Goal: Communication & Community: Answer question/provide support

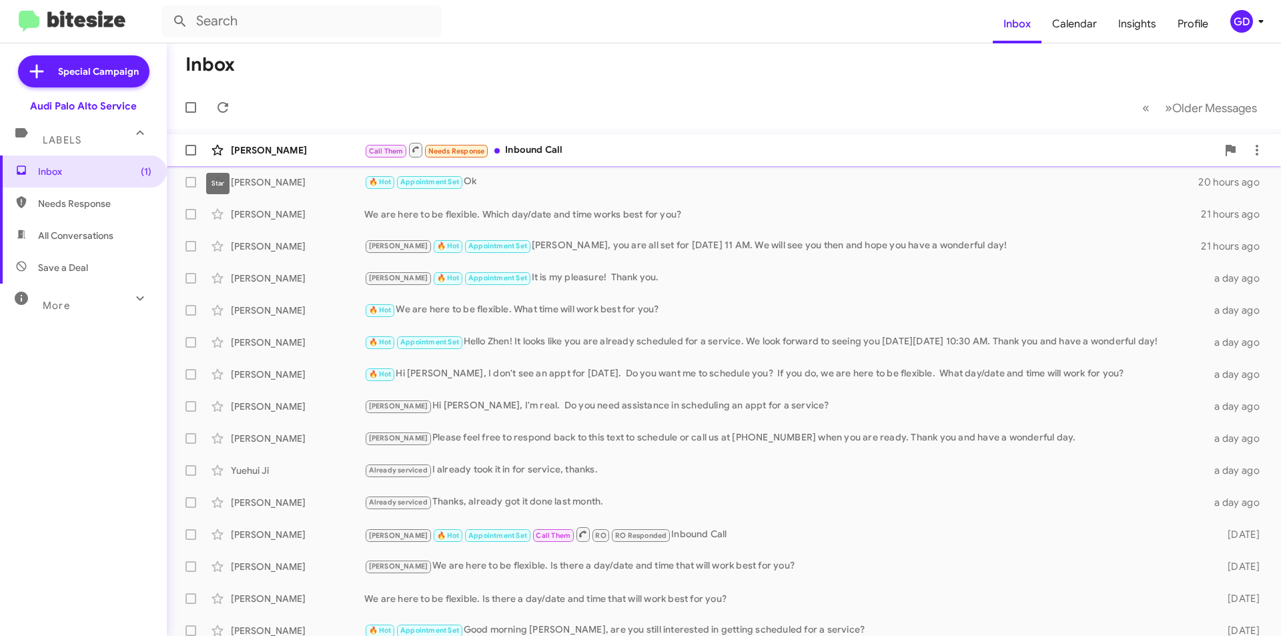
click at [225, 150] on icon at bounding box center [218, 150] width 16 height 16
click at [282, 190] on div "[PERSON_NAME] 🔥 Hot Appointment Set Ok 20 hours ago" at bounding box center [723, 182] width 1093 height 27
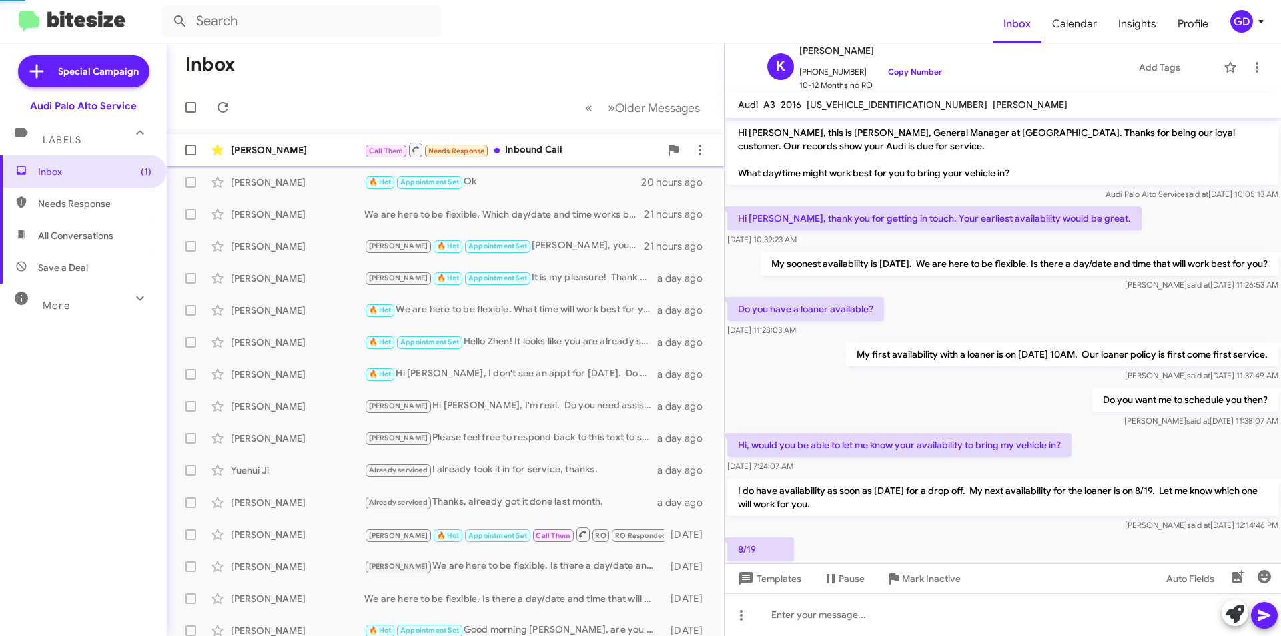
scroll to position [332, 0]
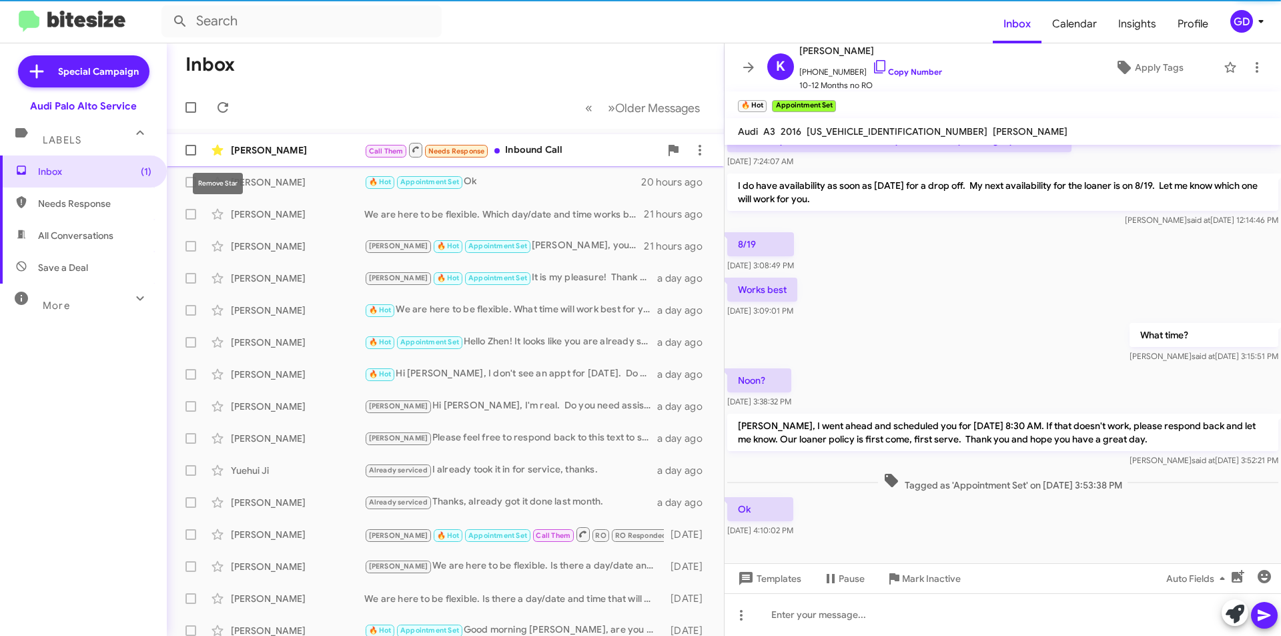
click at [220, 151] on icon at bounding box center [217, 150] width 11 height 11
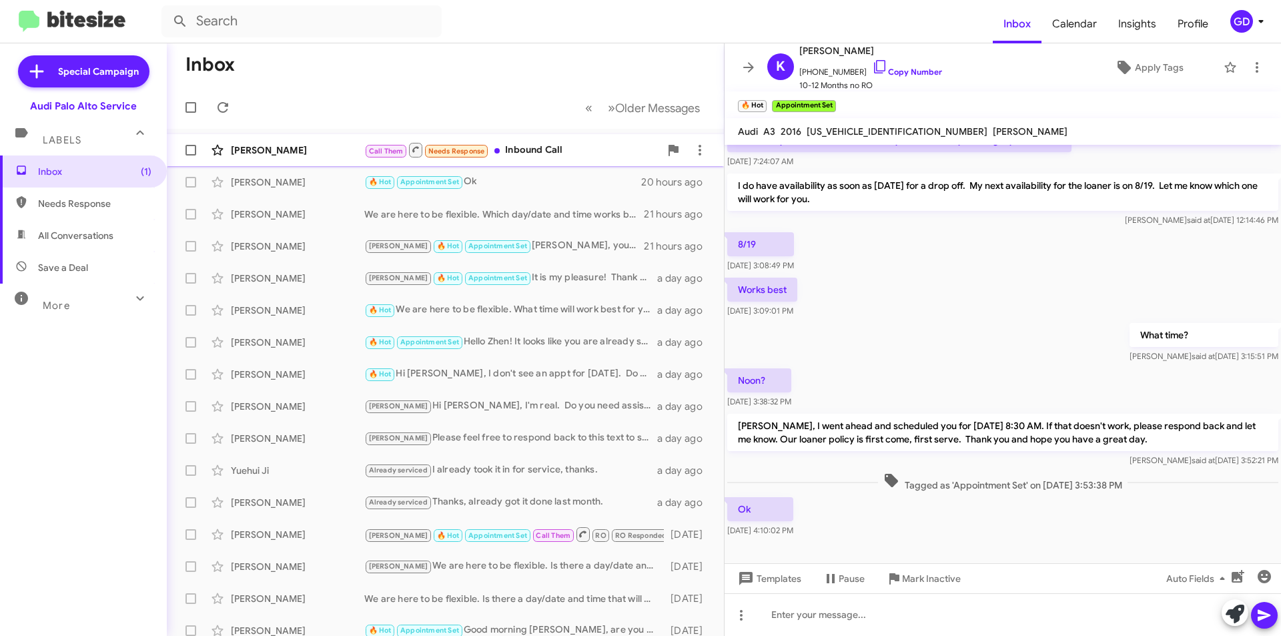
click at [286, 153] on div "[PERSON_NAME]" at bounding box center [297, 149] width 133 height 13
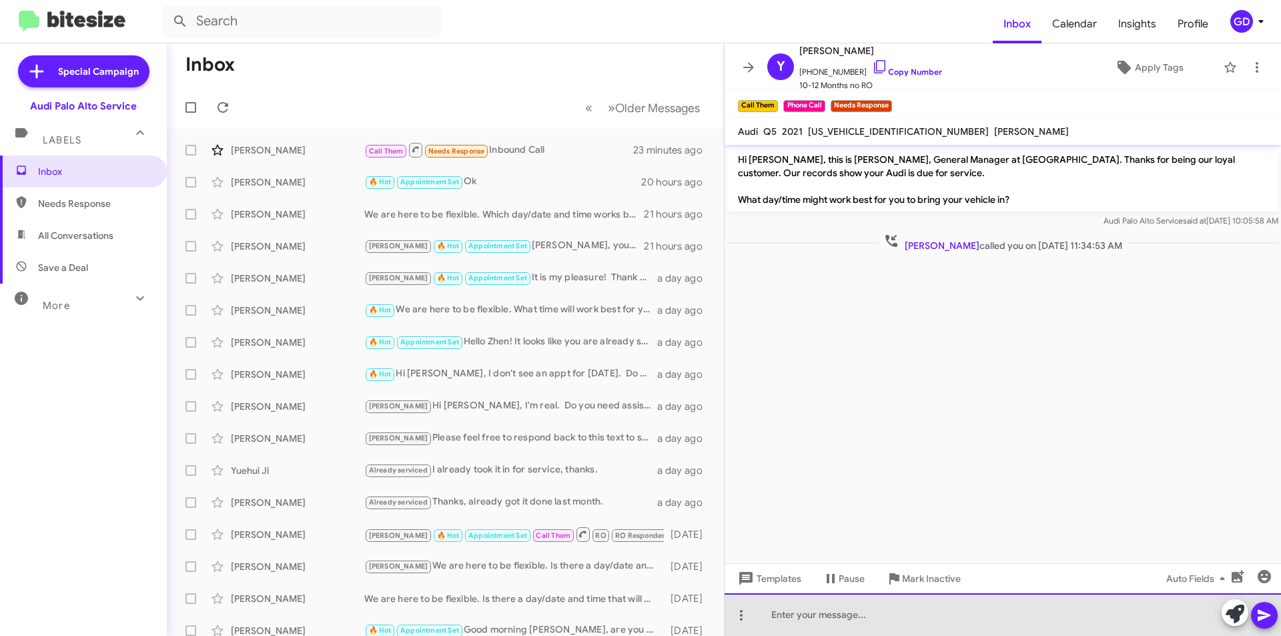
click at [777, 612] on div at bounding box center [1003, 614] width 557 height 43
drag, startPoint x: 822, startPoint y: 612, endPoint x: 849, endPoint y: 591, distance: 34.2
click at [831, 608] on div "Hi Yamuna, did you want to schedule an appt." at bounding box center [1003, 614] width 557 height 43
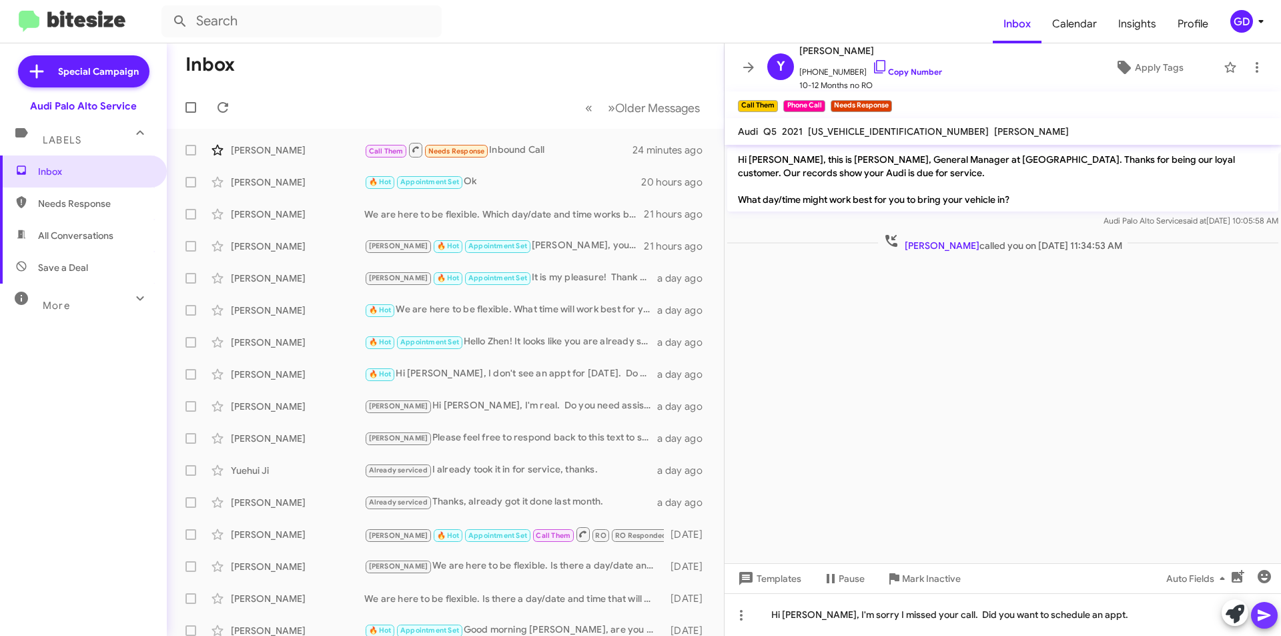
click at [1264, 616] on icon at bounding box center [1264, 615] width 13 height 11
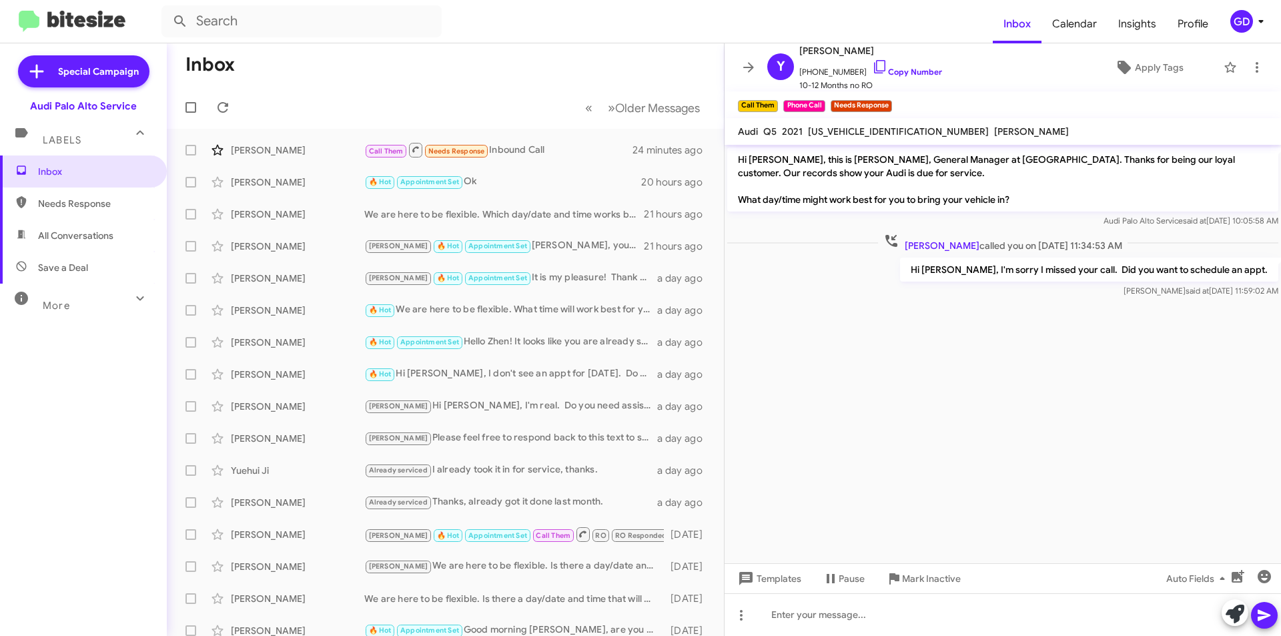
click at [97, 208] on span "Needs Response" at bounding box center [94, 203] width 113 height 13
type input "in:needs-response"
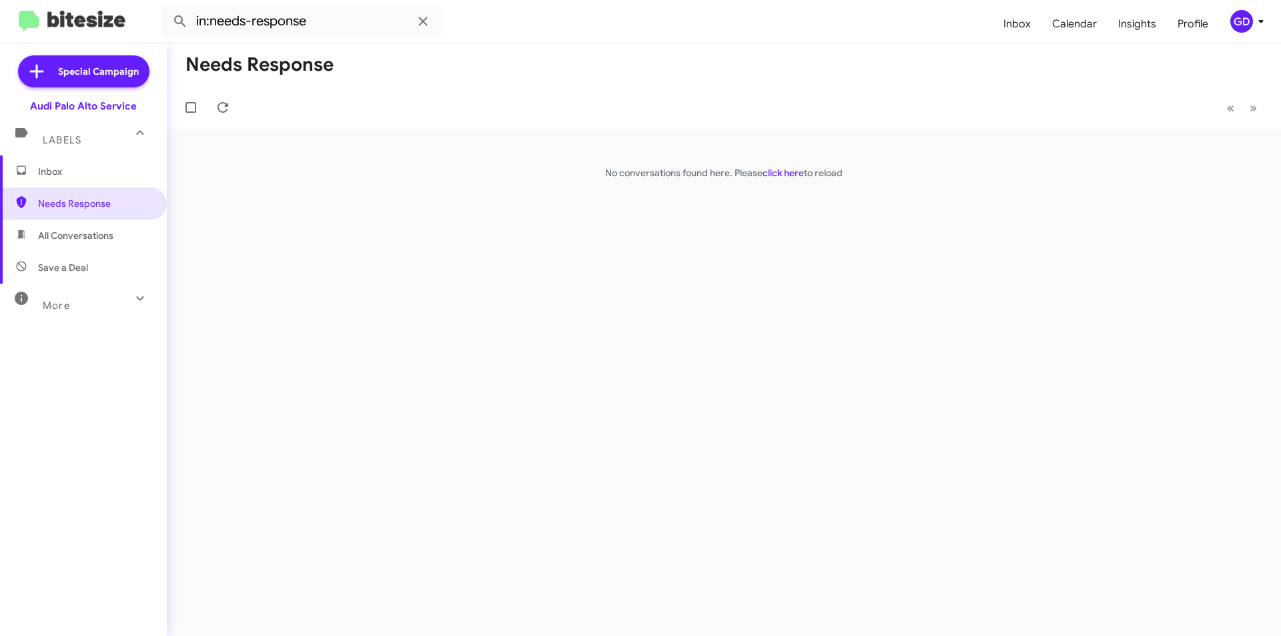
click at [105, 174] on span "Inbox" at bounding box center [94, 171] width 113 height 13
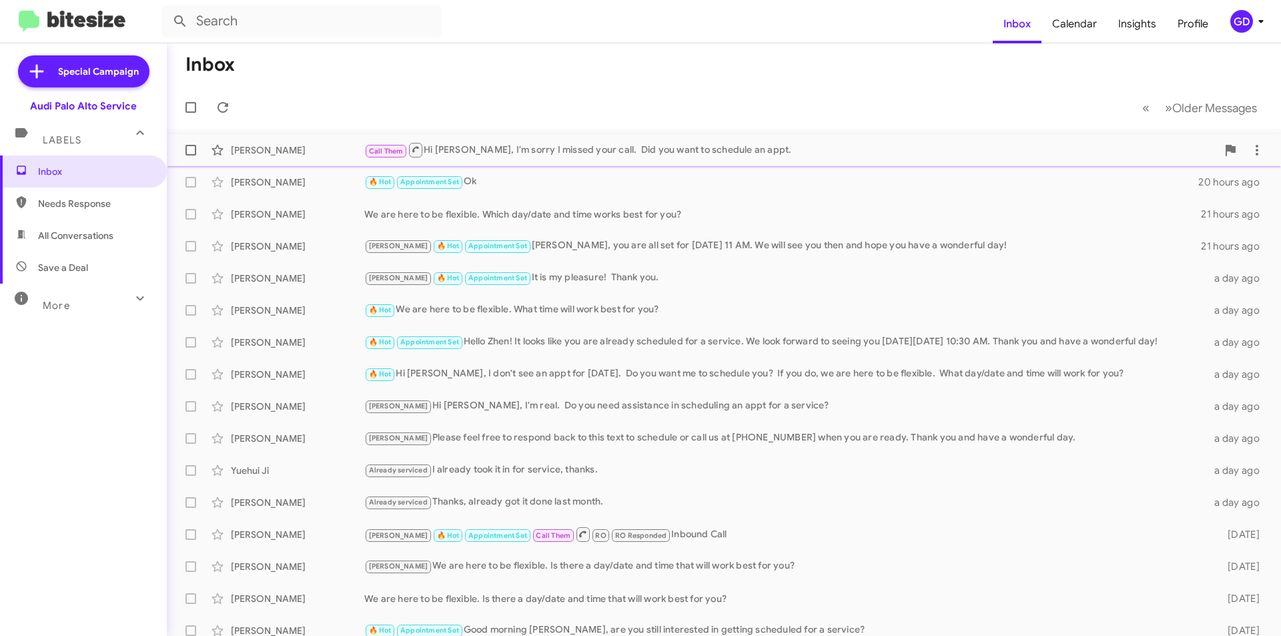
click at [272, 159] on div "Yamuna Manjunatha Call Them Hi Yamuna, I'm sorry I missed your call. Did you wa…" at bounding box center [723, 150] width 1093 height 27
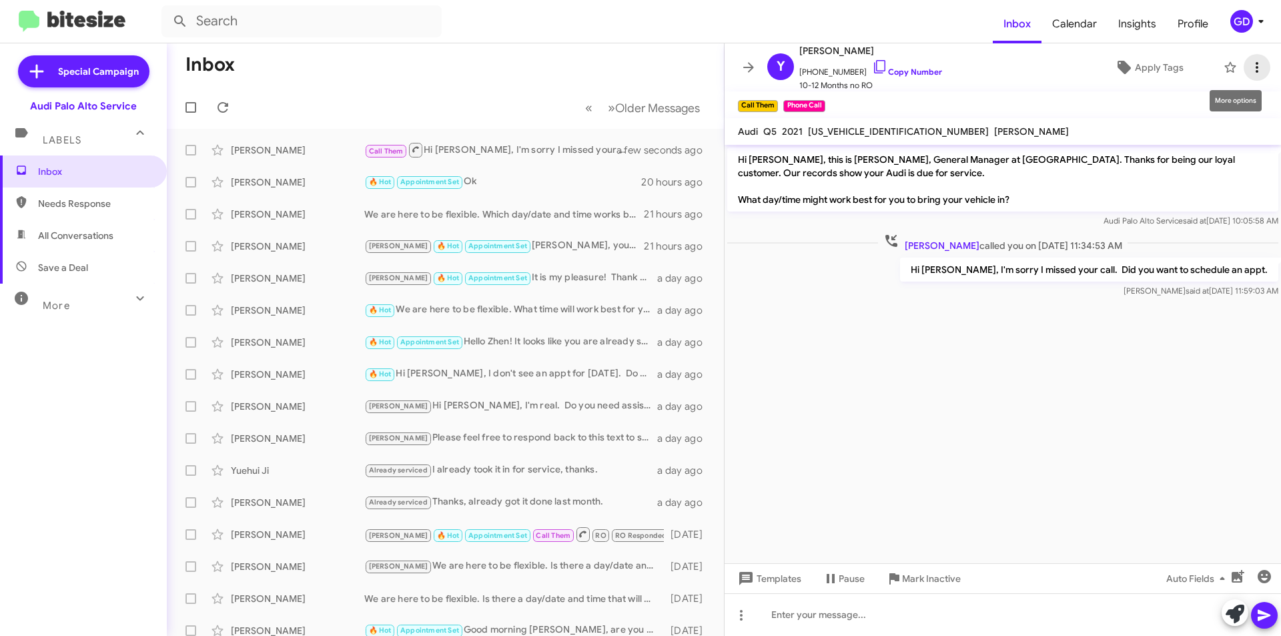
click at [1249, 65] on icon at bounding box center [1257, 67] width 16 height 16
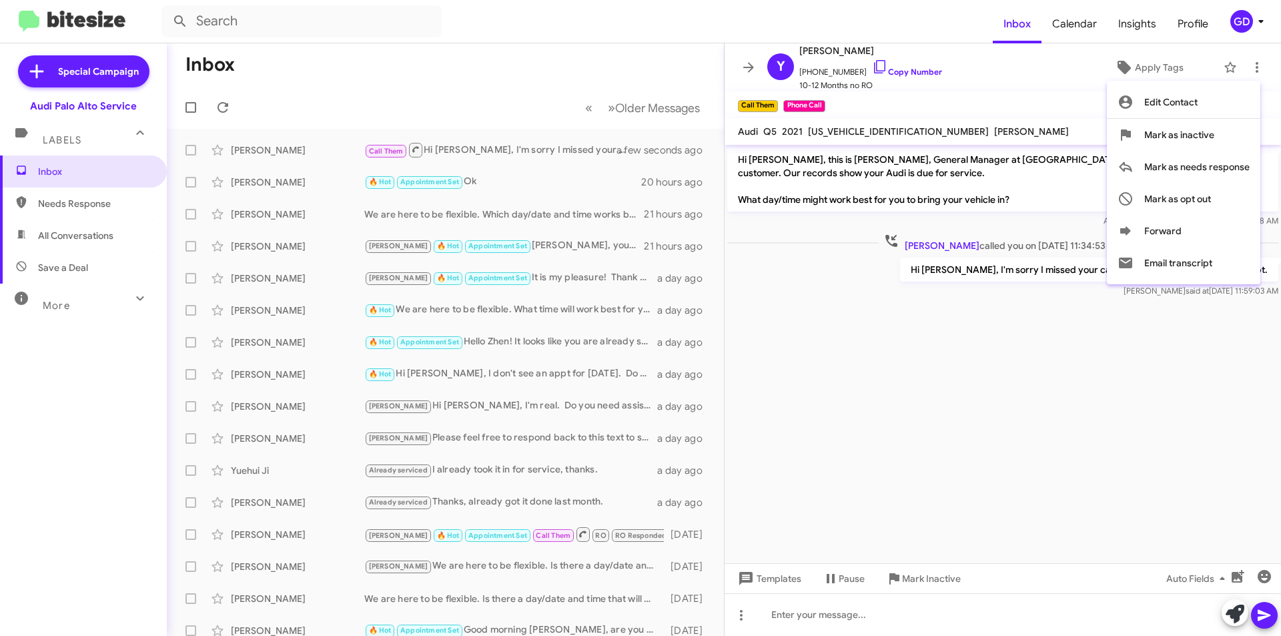
click at [962, 356] on div at bounding box center [640, 318] width 1281 height 636
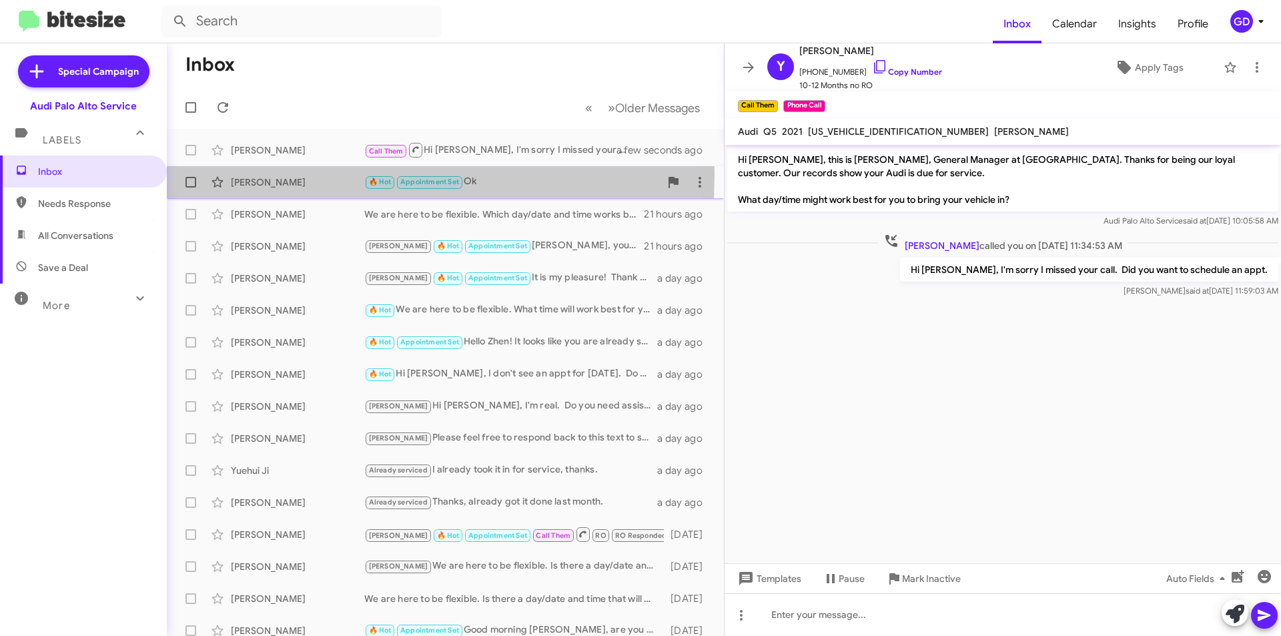
click at [284, 173] on div "Karina Laiwalla 🔥 Hot Appointment Set Ok 20 hours ago" at bounding box center [445, 182] width 536 height 27
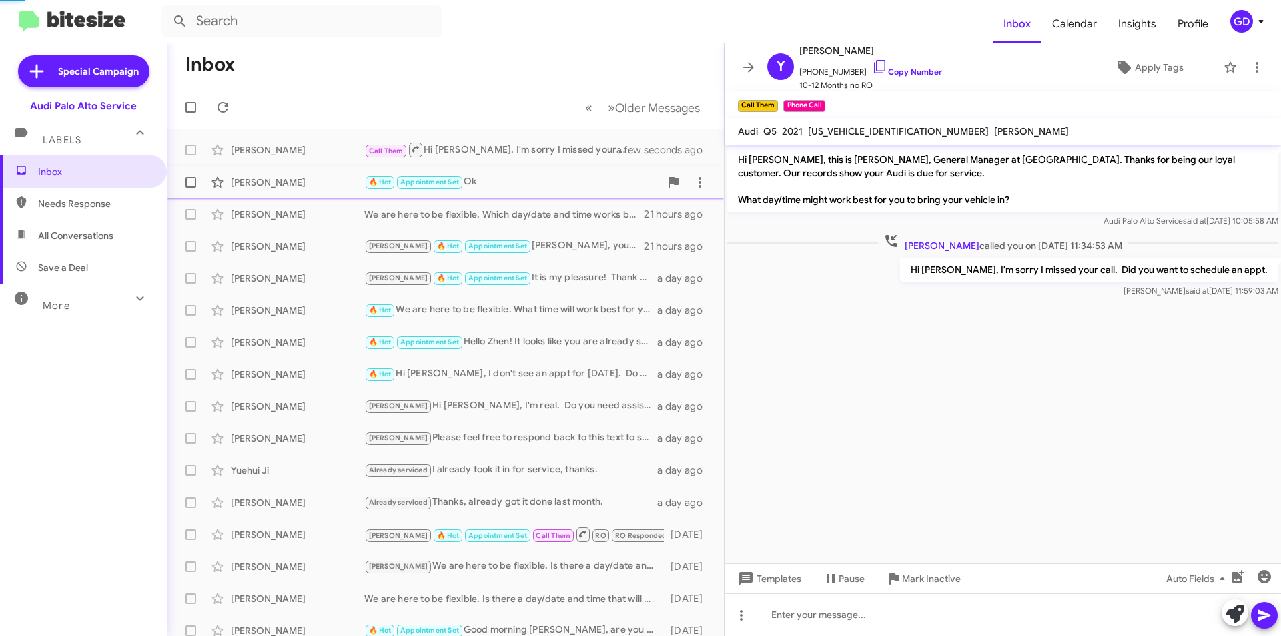
scroll to position [358, 0]
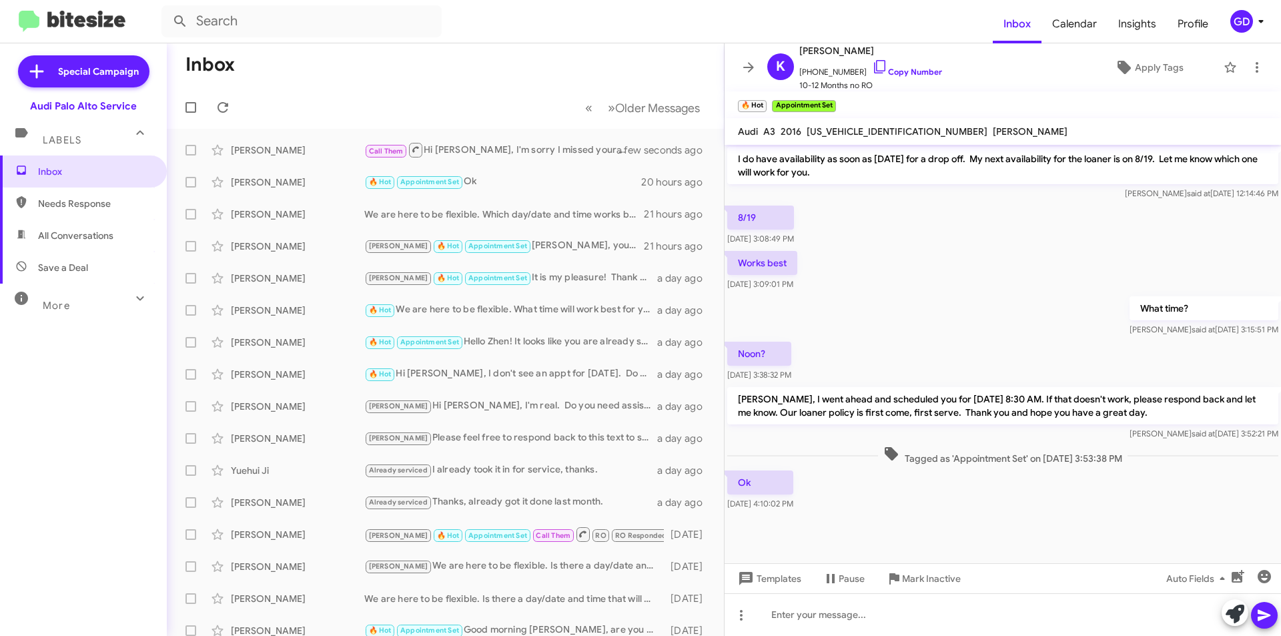
click at [57, 204] on span "Needs Response" at bounding box center [94, 203] width 113 height 13
type input "in:needs-response"
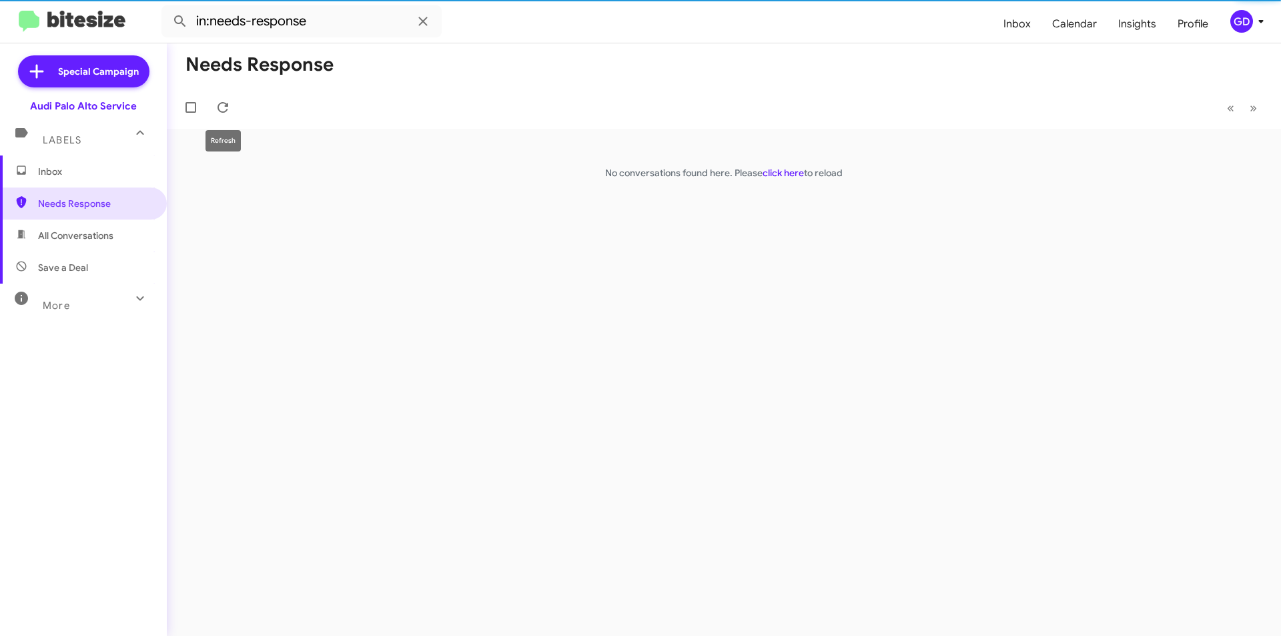
drag, startPoint x: 222, startPoint y: 109, endPoint x: 249, endPoint y: 126, distance: 31.8
click at [222, 109] on icon at bounding box center [223, 107] width 16 height 16
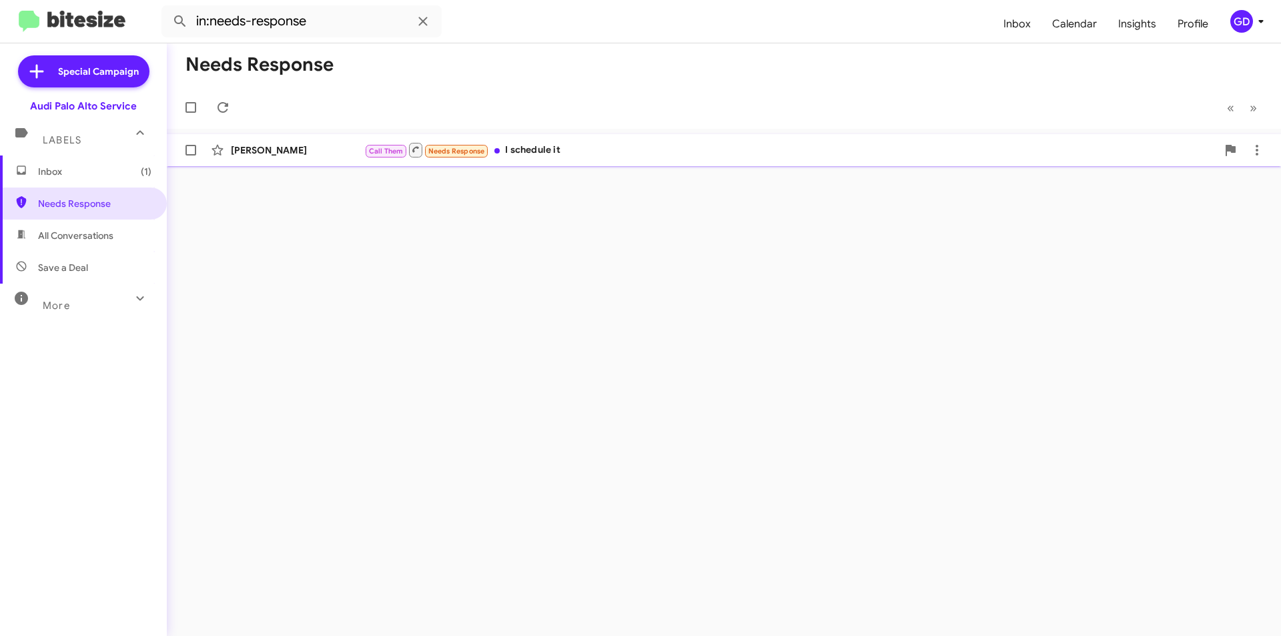
click at [288, 141] on div "Yamuna Manjunatha Call Them Needs Response I schedule it 2 minutes ago" at bounding box center [723, 150] width 1093 height 27
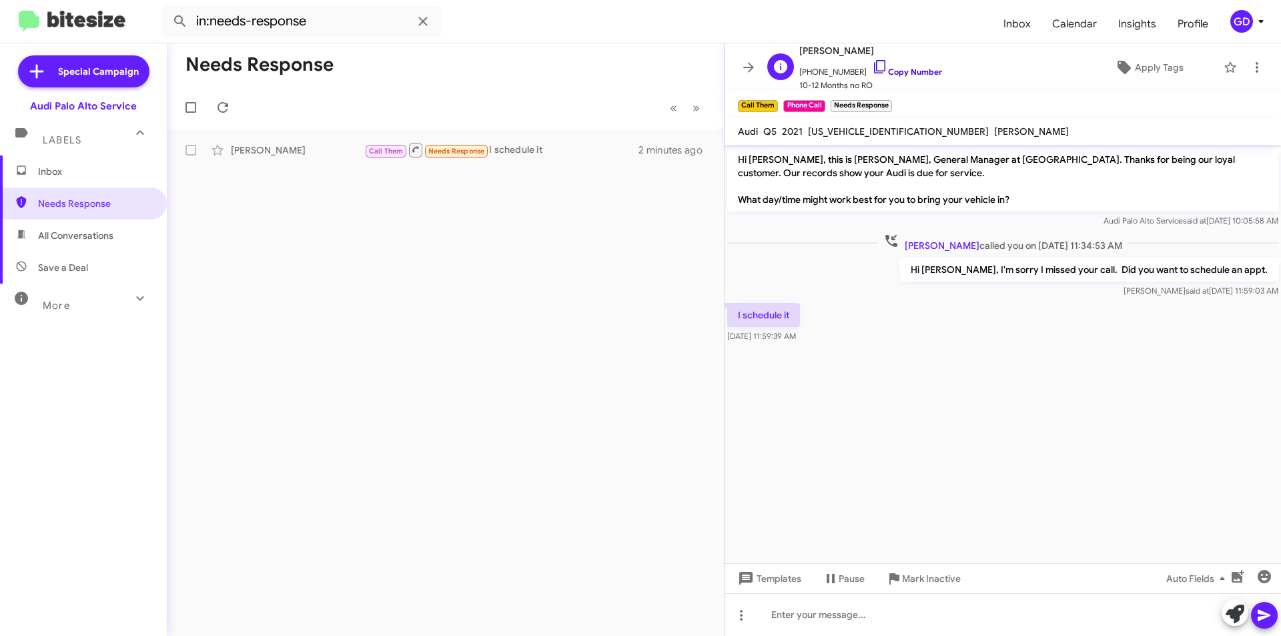
click at [885, 70] on link "Copy Number" at bounding box center [907, 72] width 70 height 10
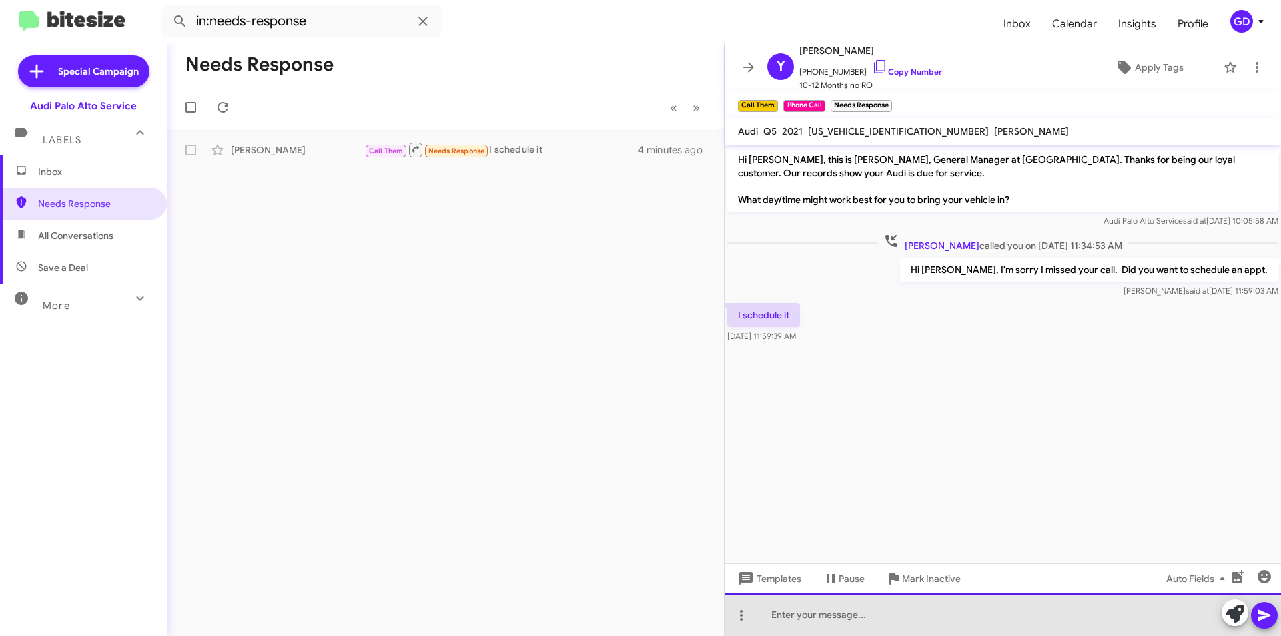
click at [817, 619] on div at bounding box center [1003, 614] width 557 height 43
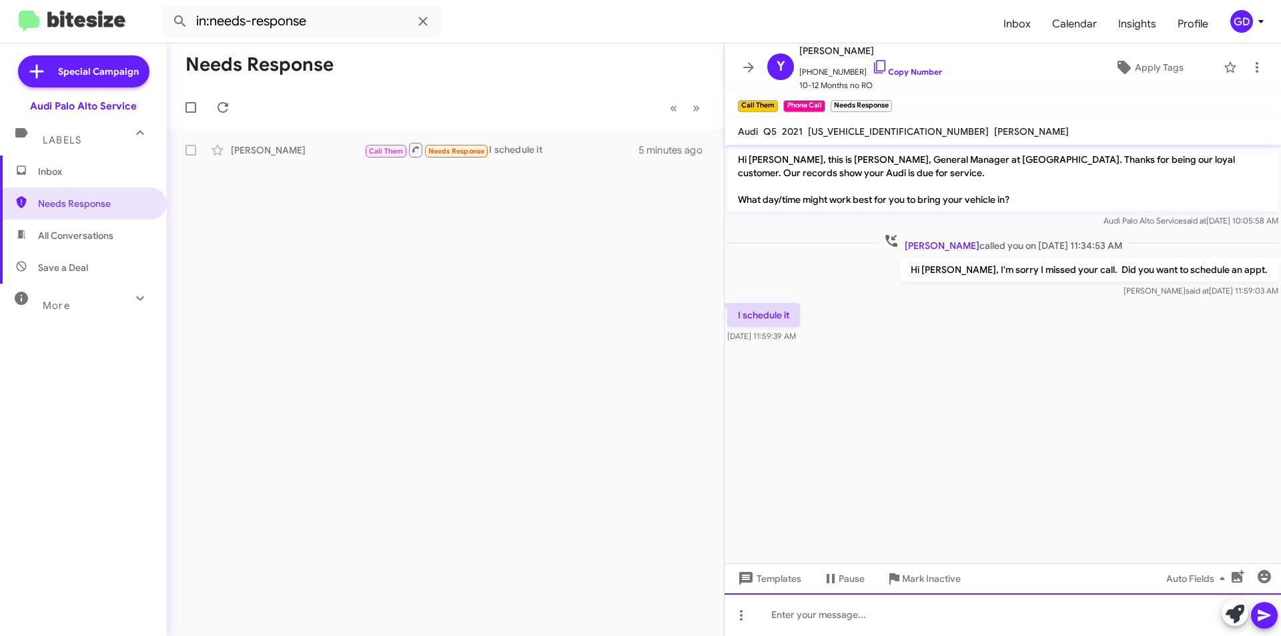
click at [783, 615] on div at bounding box center [1003, 614] width 557 height 43
paste div
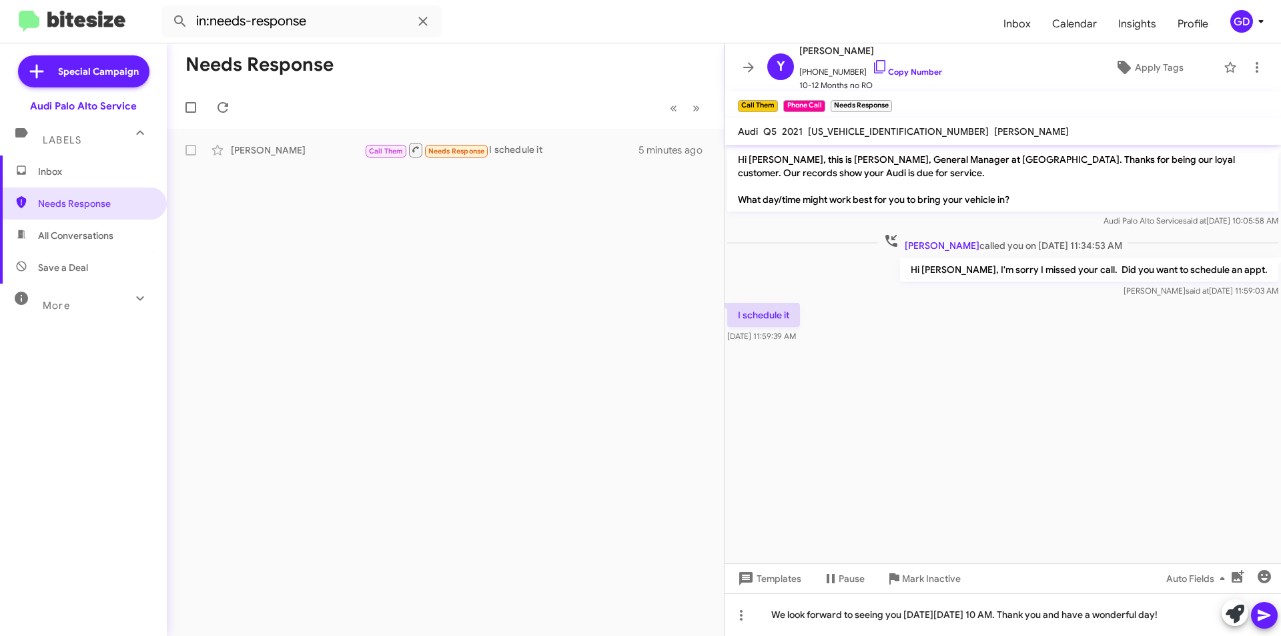
click at [1264, 615] on icon at bounding box center [1264, 615] width 13 height 11
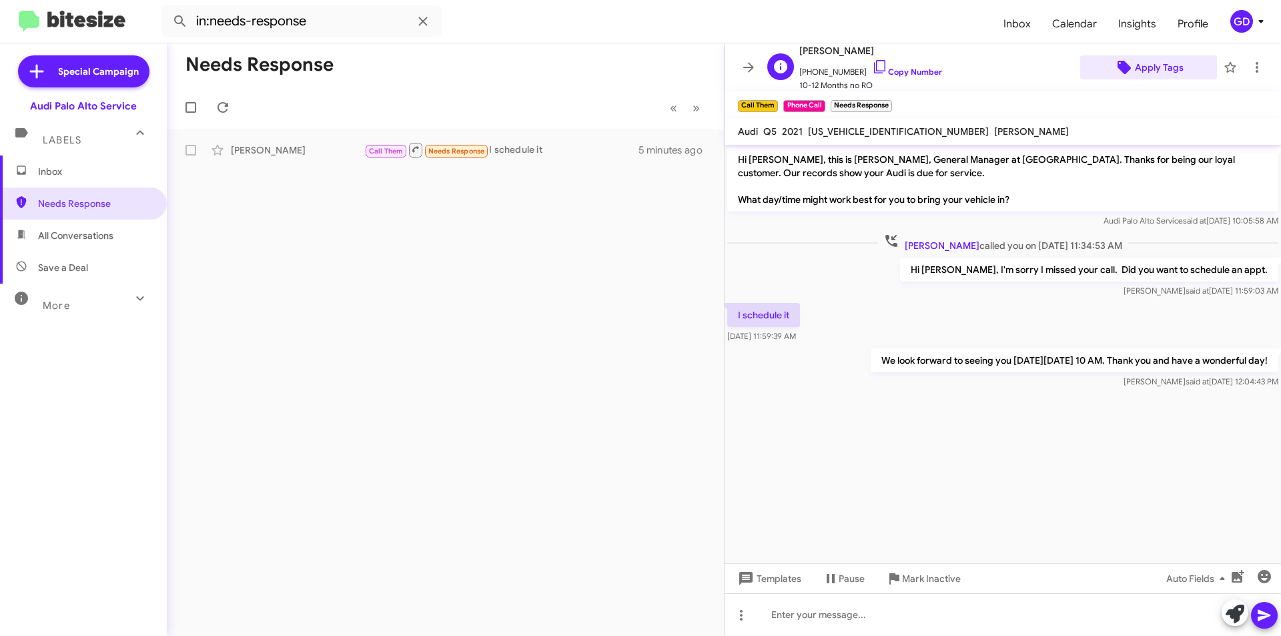
click at [1145, 65] on span "Apply Tags" at bounding box center [1159, 67] width 49 height 24
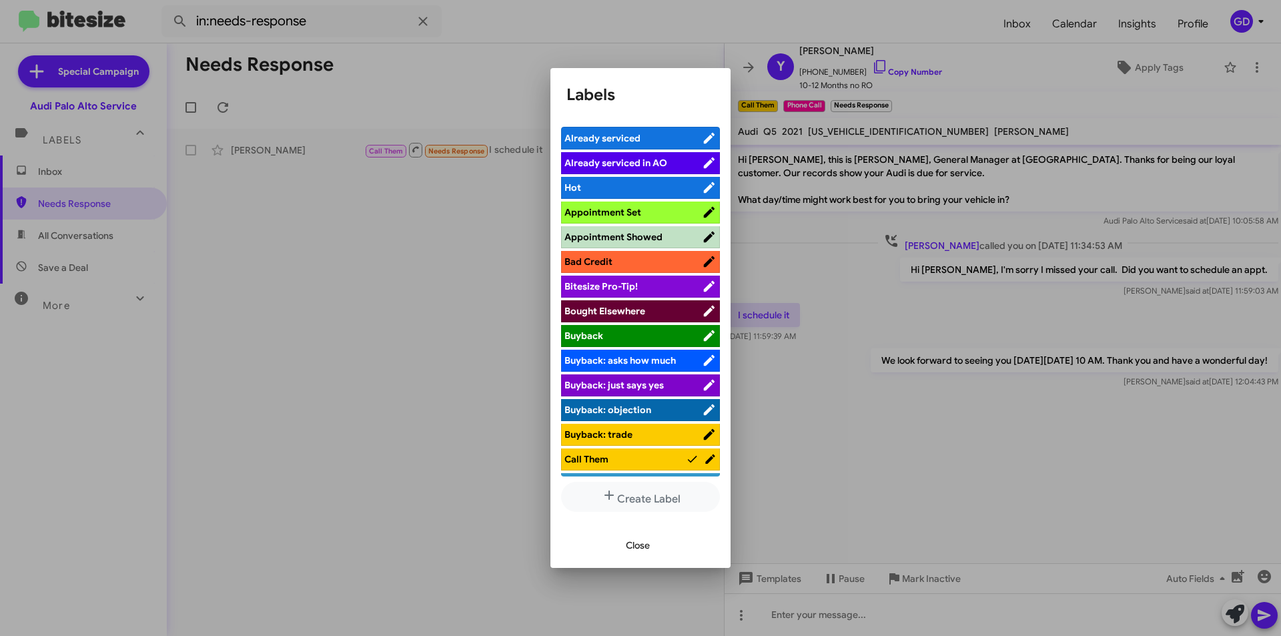
click at [617, 212] on span "Appointment Set" at bounding box center [603, 212] width 77 height 12
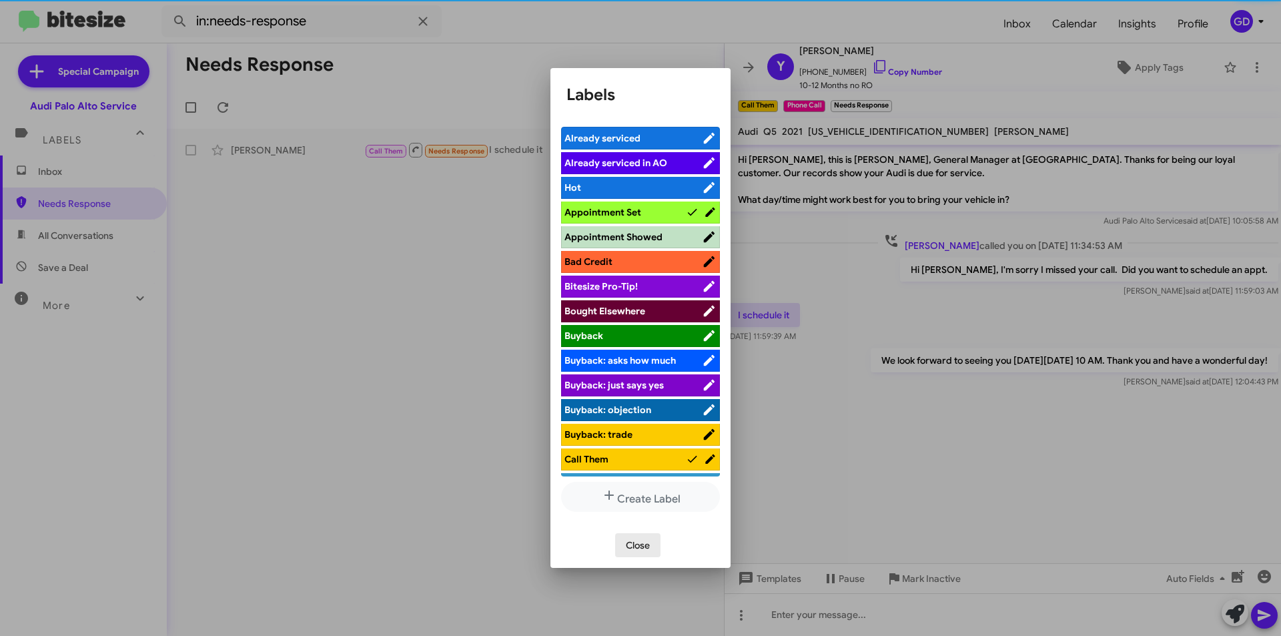
click at [639, 546] on span "Close" at bounding box center [638, 545] width 24 height 24
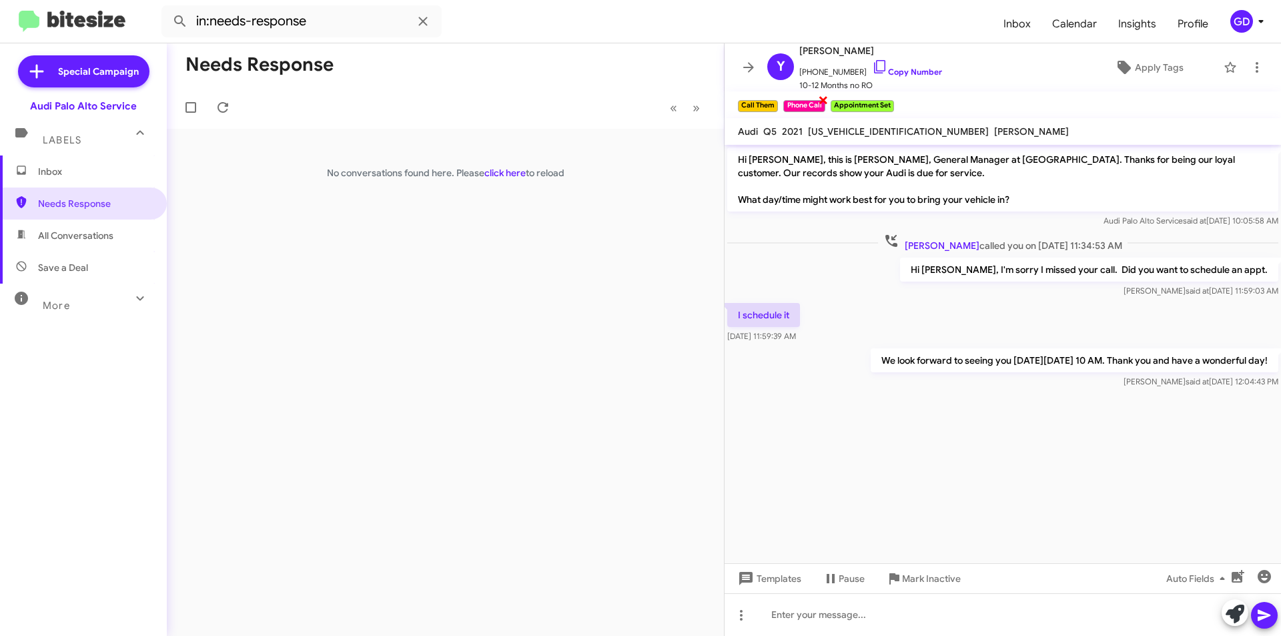
click at [824, 99] on span "×" at bounding box center [823, 99] width 11 height 16
click at [79, 107] on div "Audi Palo Alto Service" at bounding box center [83, 105] width 107 height 13
click at [51, 179] on span "Inbox" at bounding box center [83, 171] width 167 height 32
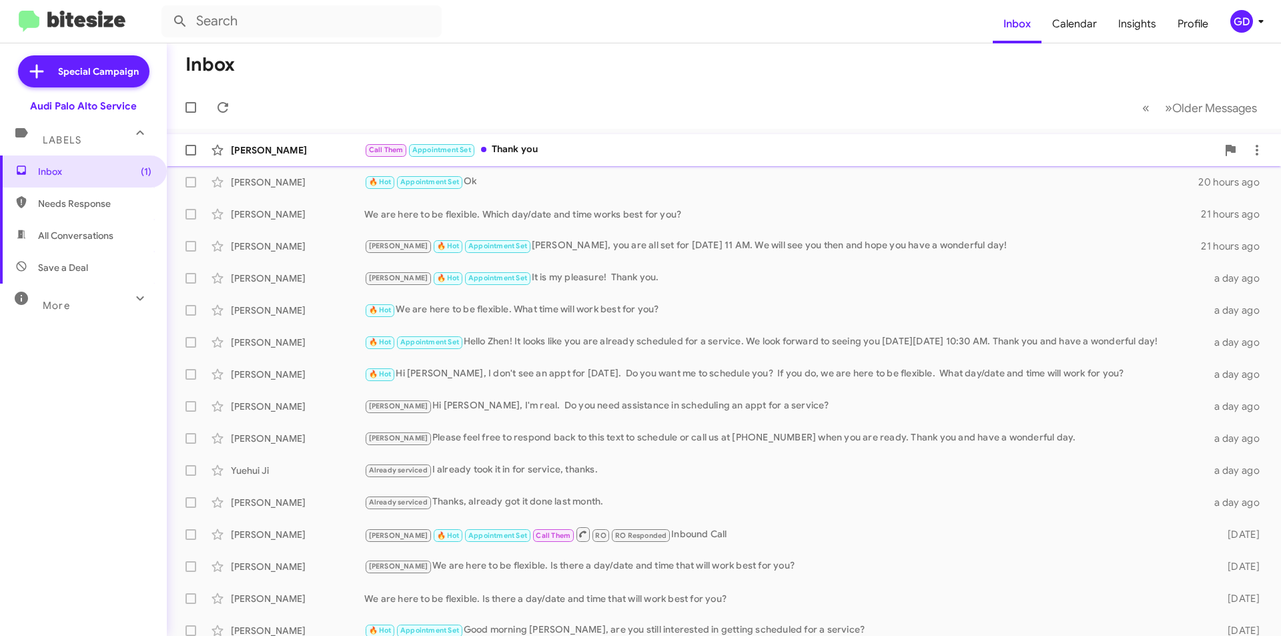
click at [254, 153] on div "Yamuna Manjunatha" at bounding box center [297, 149] width 133 height 13
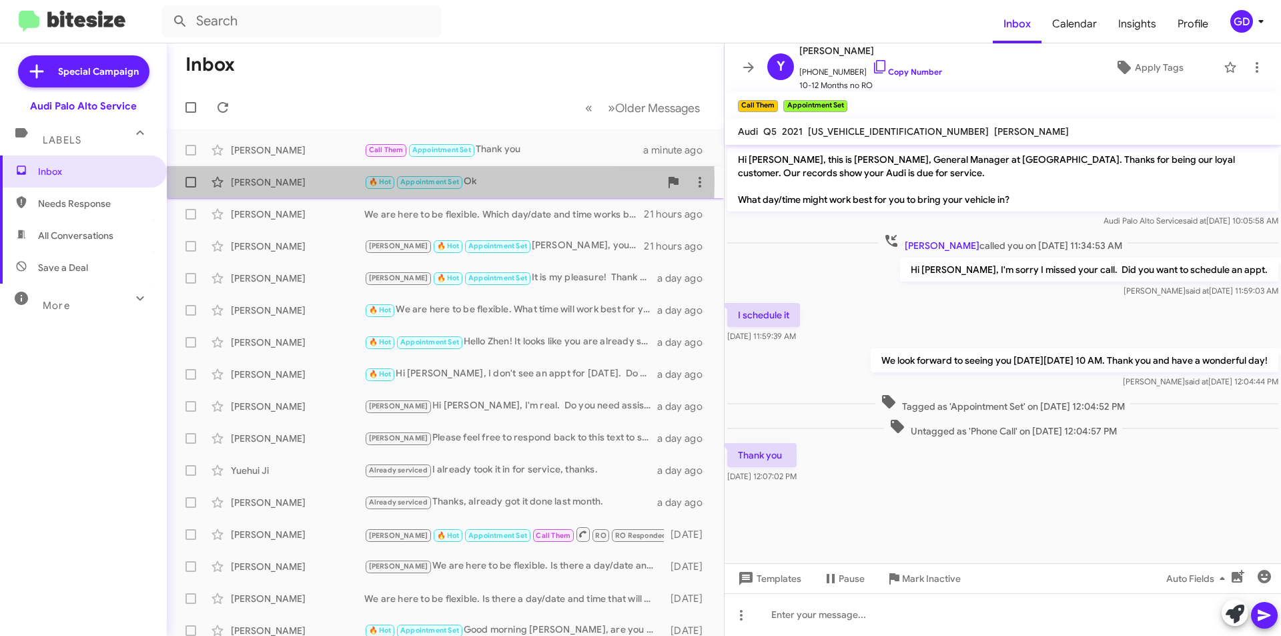
click at [242, 180] on div "Karina Laiwalla" at bounding box center [297, 181] width 133 height 13
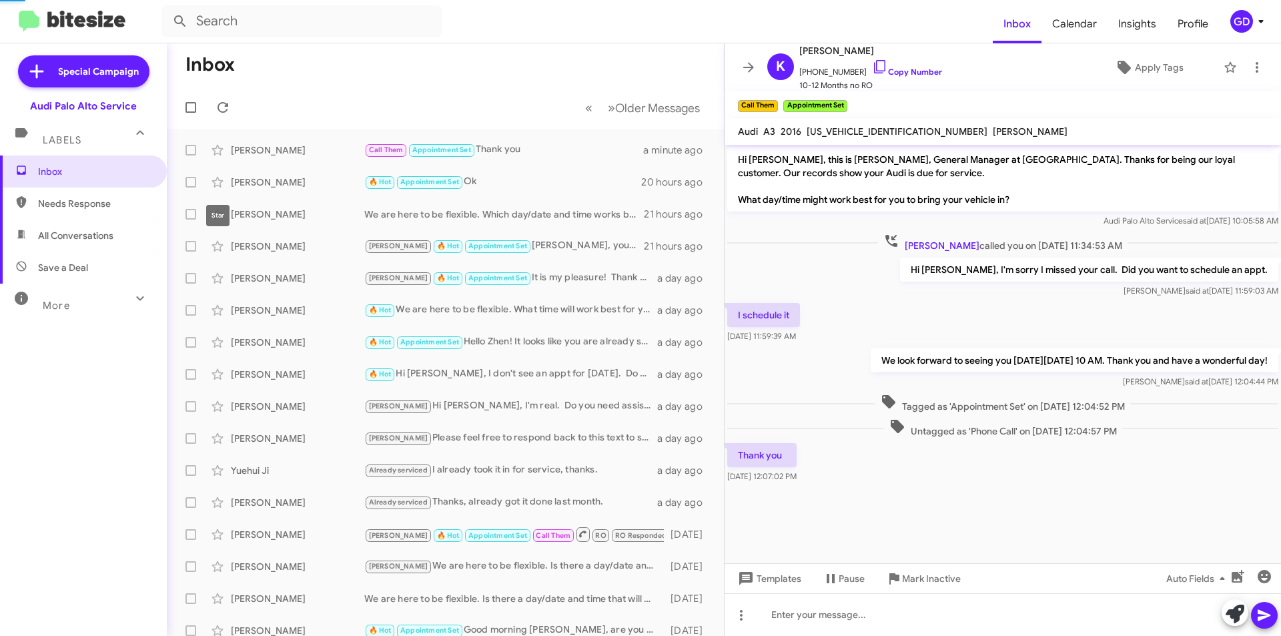
scroll to position [358, 0]
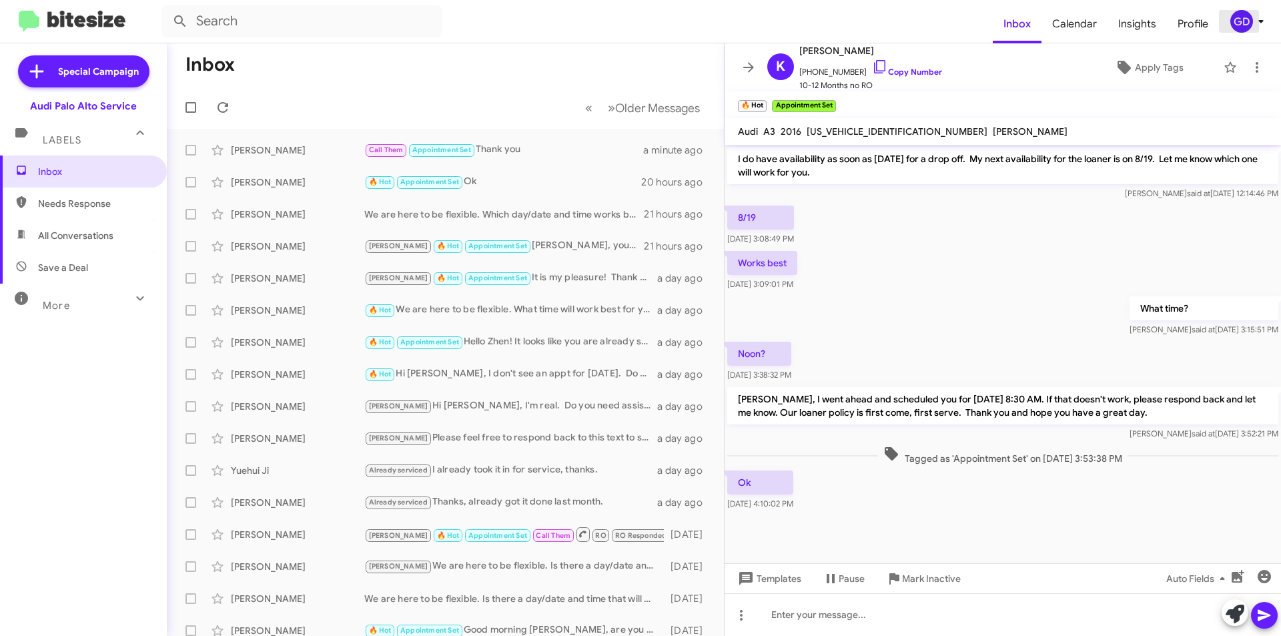
click at [1240, 25] on div "GD" at bounding box center [1241, 21] width 23 height 23
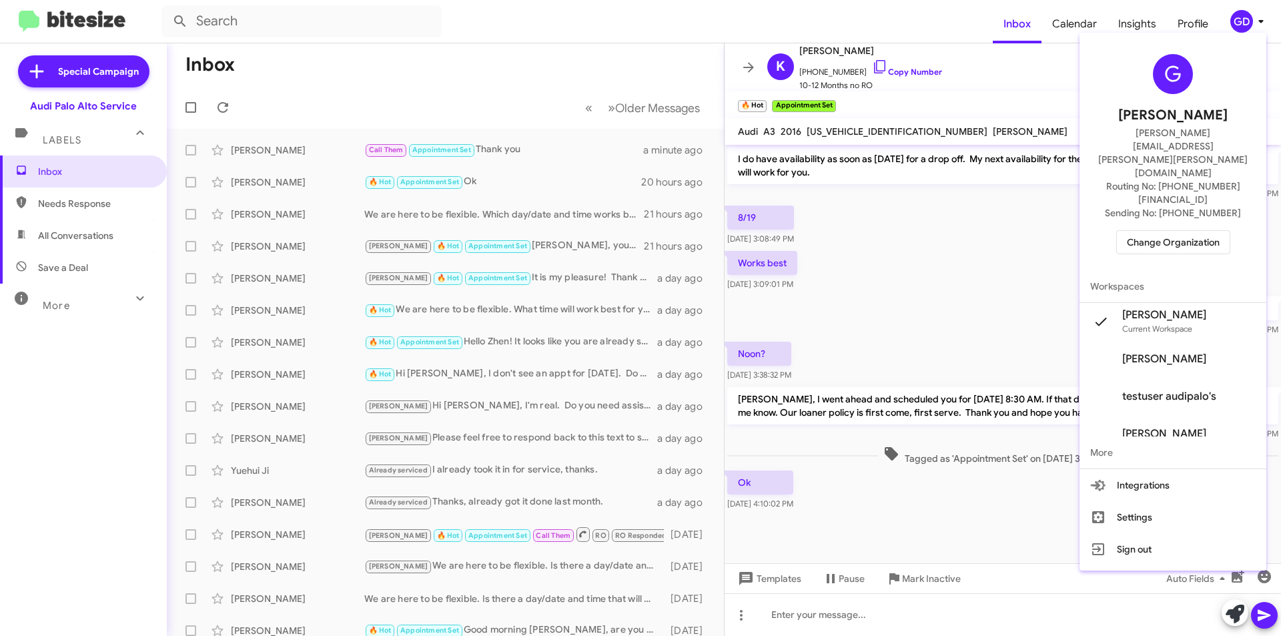
click at [1169, 231] on span "Change Organization" at bounding box center [1173, 242] width 93 height 23
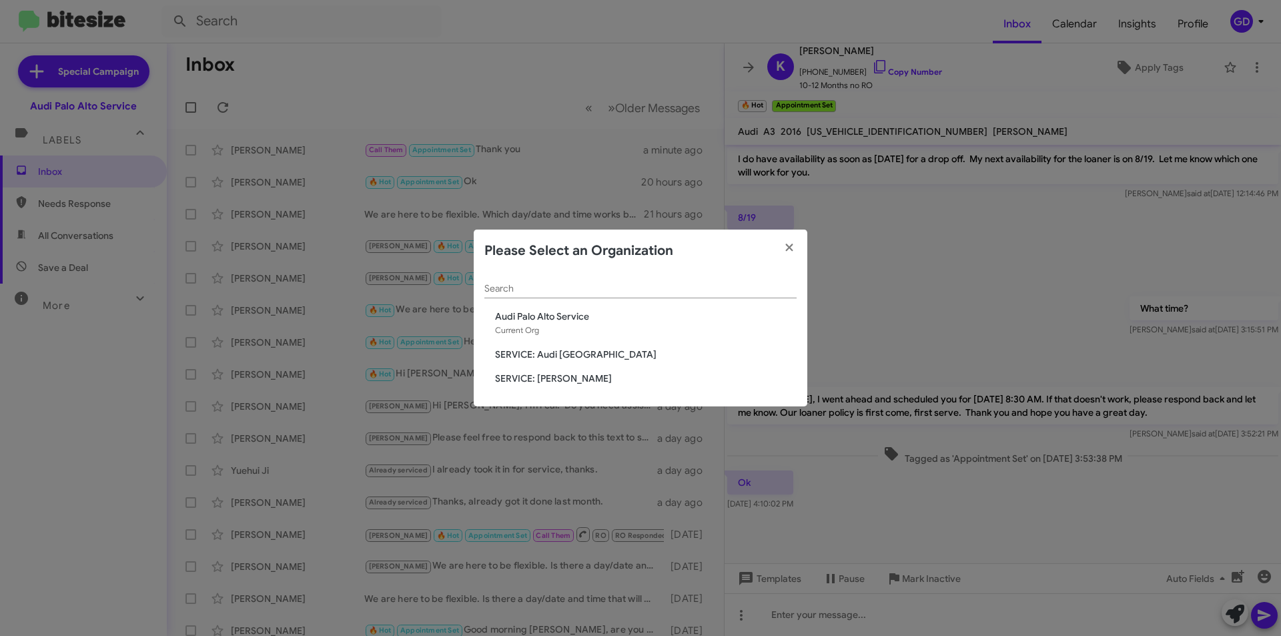
click at [563, 386] on div "Search Audi Palo Alto Service Current Org SERVICE: Audi Oakland SERVICE: Merced…" at bounding box center [641, 339] width 334 height 135
click at [558, 380] on span "SERVICE: Mercedes Marin" at bounding box center [646, 378] width 302 height 13
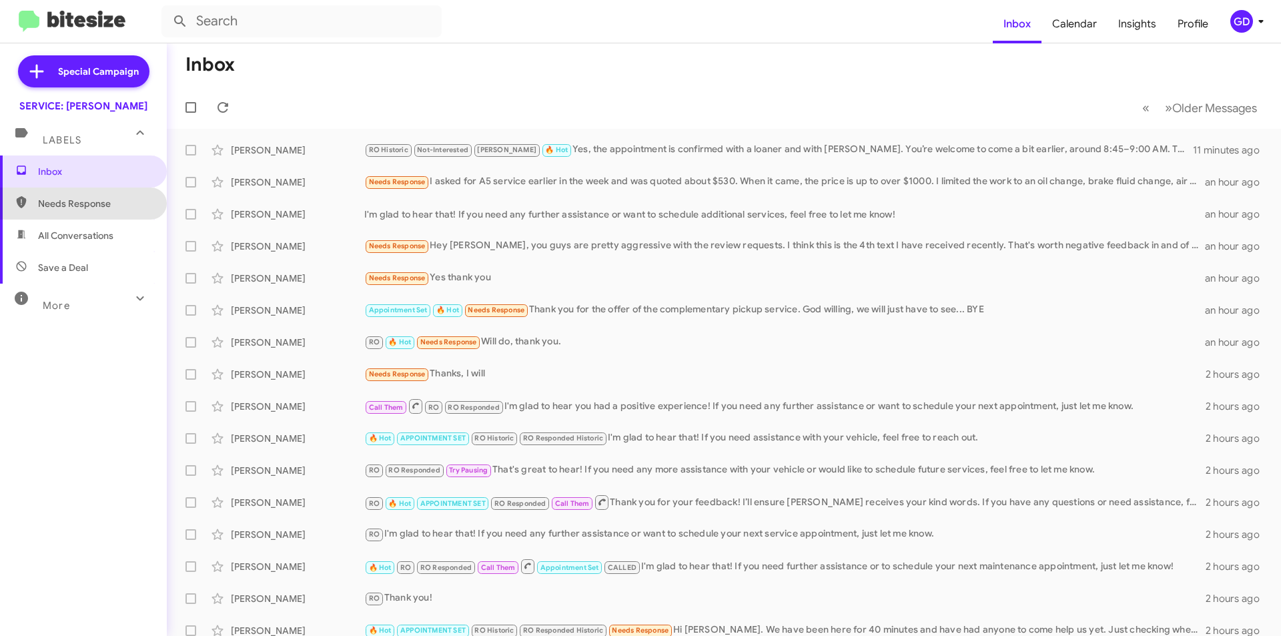
click at [91, 200] on span "Needs Response" at bounding box center [94, 203] width 113 height 13
type input "in:needs-response"
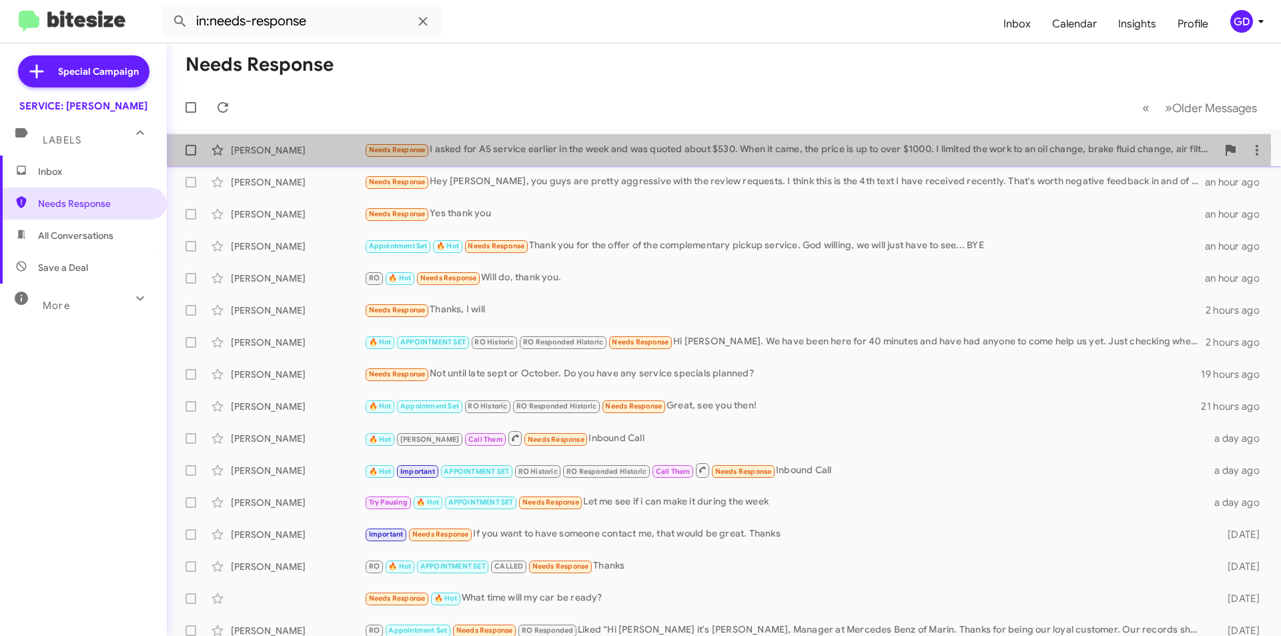
click at [245, 151] on div "Robert Odell" at bounding box center [297, 149] width 133 height 13
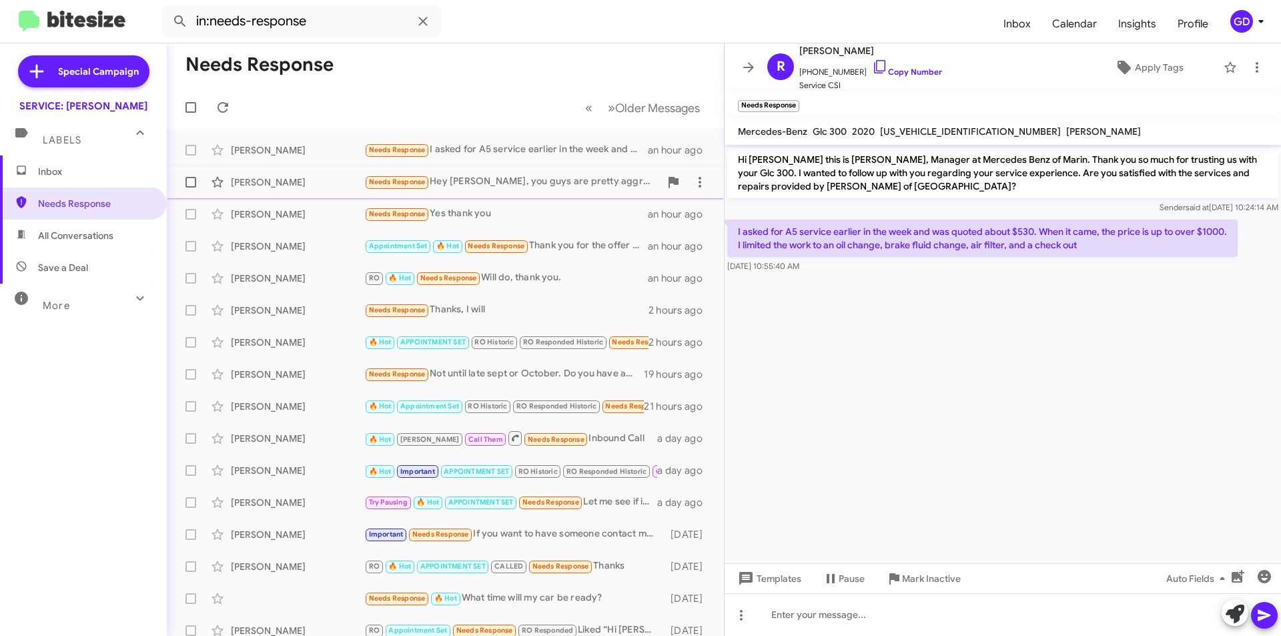
click at [519, 184] on div "Needs Response Hey Omar, you guys are pretty aggressive with the review request…" at bounding box center [512, 181] width 296 height 15
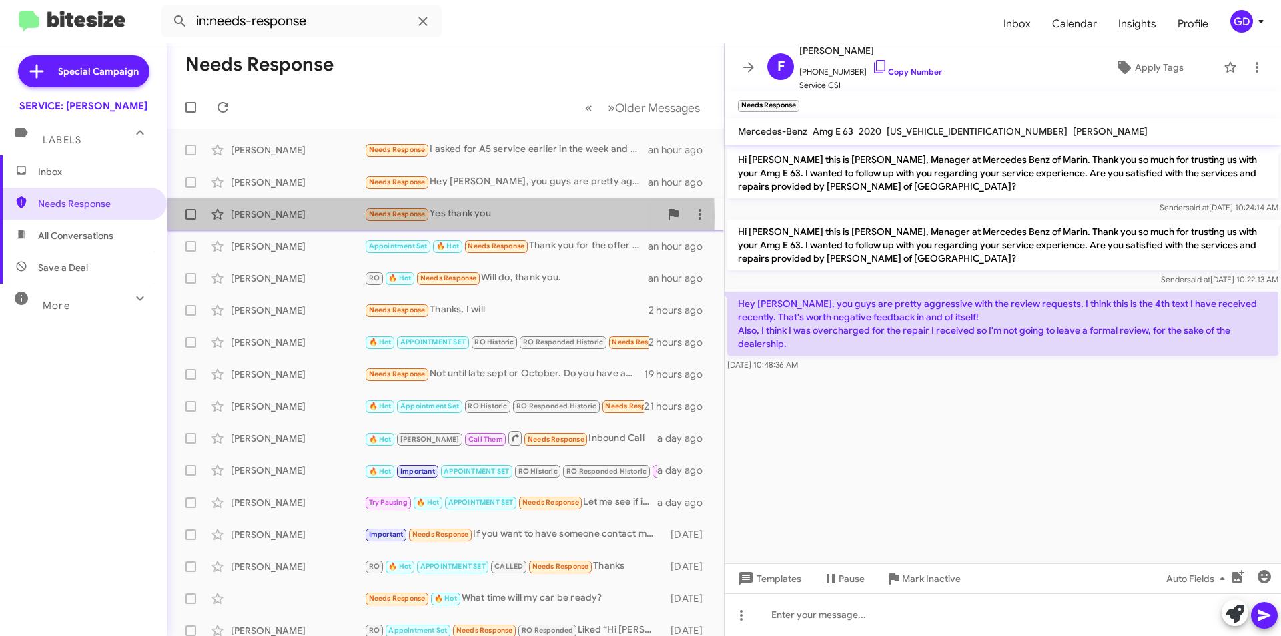
click at [257, 217] on div "Lacy Lang" at bounding box center [297, 214] width 133 height 13
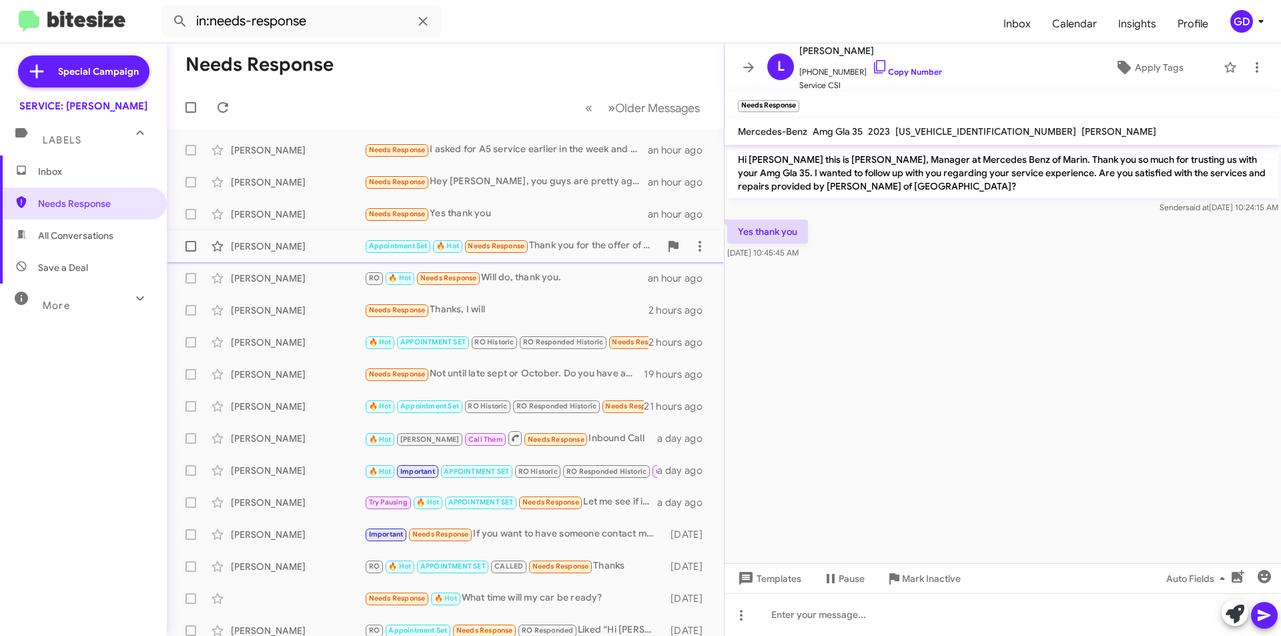
click at [592, 242] on div "Appointment Set 🔥 Hot Needs Response Thank you for the offer of the complementa…" at bounding box center [512, 245] width 296 height 15
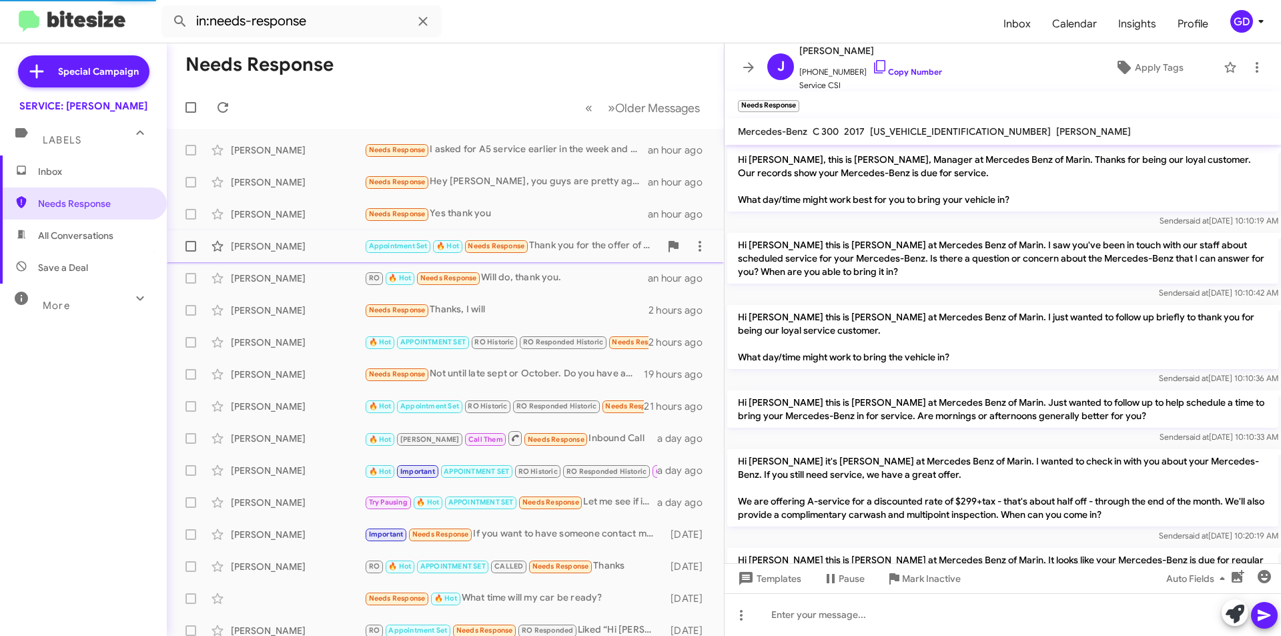
scroll to position [1003, 0]
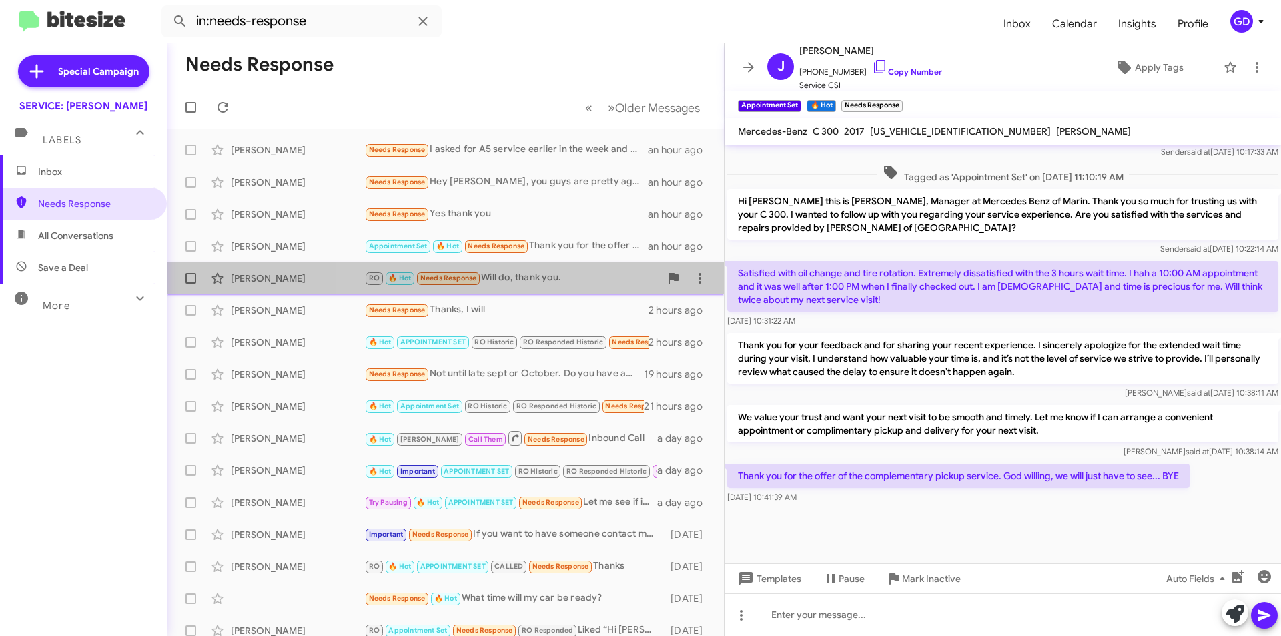
click at [551, 282] on div "RO 🔥 Hot Needs Response Will do, thank you." at bounding box center [512, 277] width 296 height 15
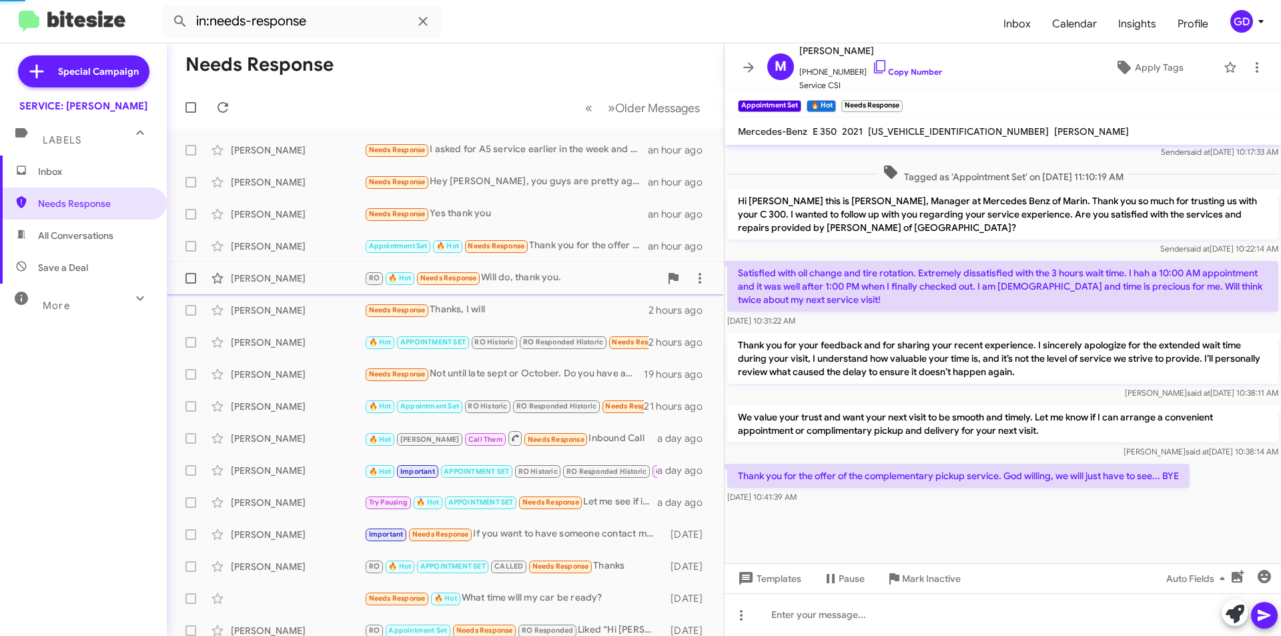
scroll to position [883, 0]
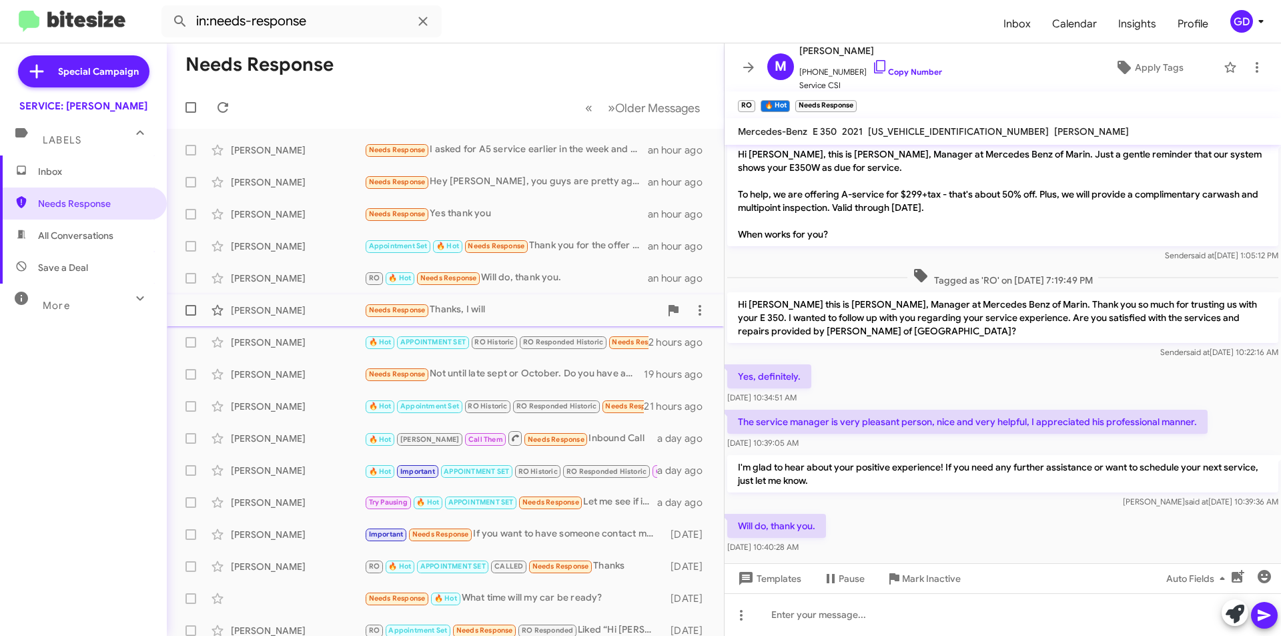
click at [476, 314] on div "Needs Response Thanks, I will" at bounding box center [512, 309] width 296 height 15
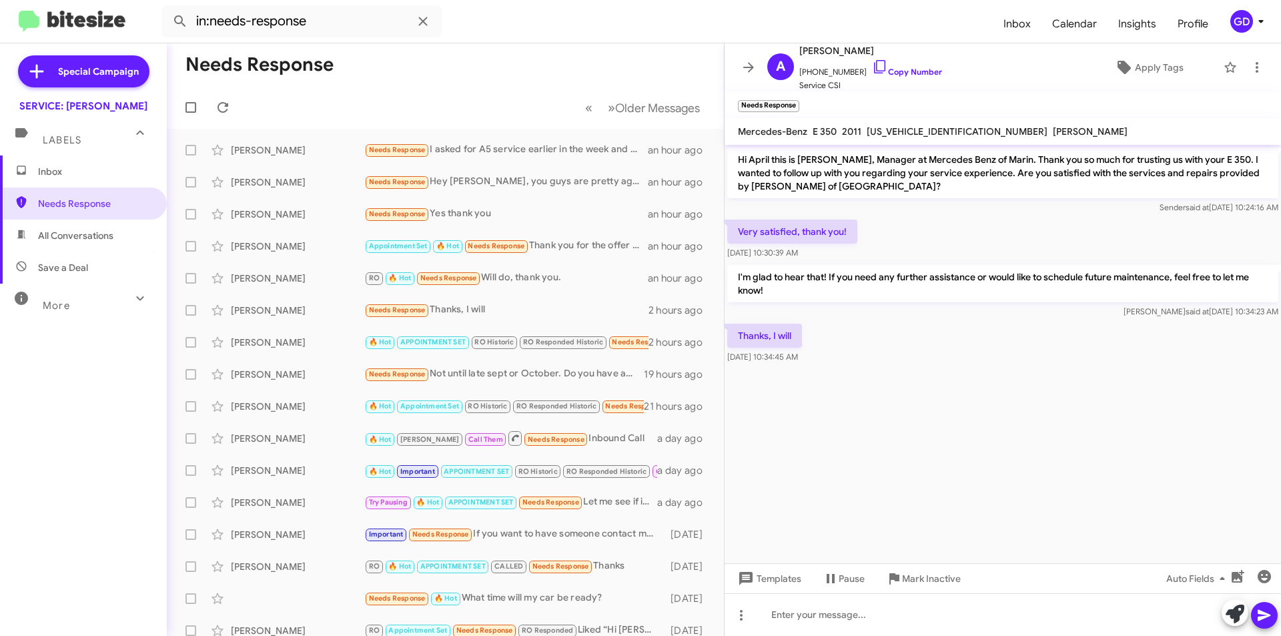
click at [1250, 25] on div "GD" at bounding box center [1241, 21] width 23 height 23
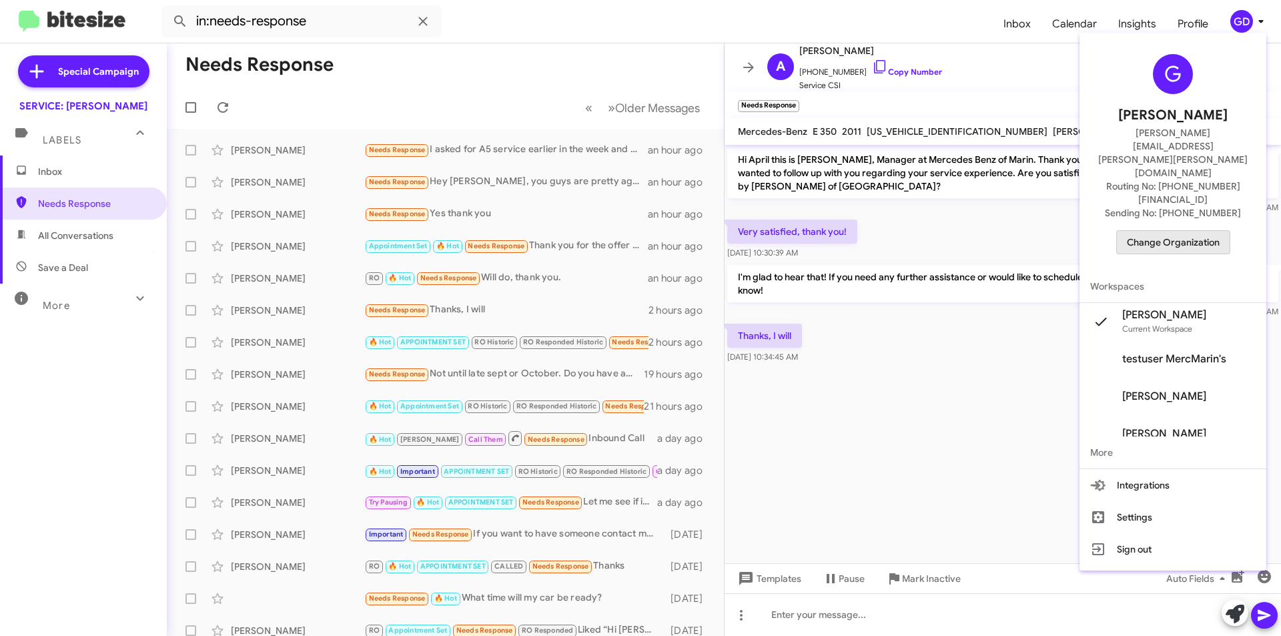
click at [1186, 231] on span "Change Organization" at bounding box center [1173, 242] width 93 height 23
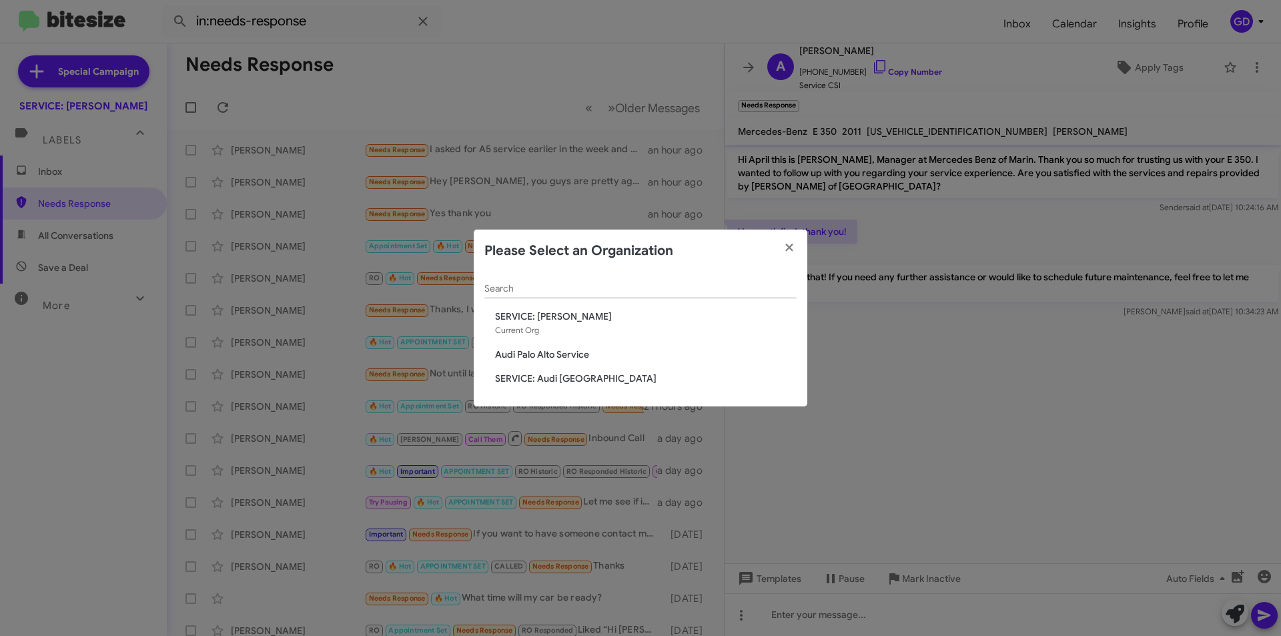
click at [553, 360] on span "Audi Palo Alto Service" at bounding box center [646, 354] width 302 height 13
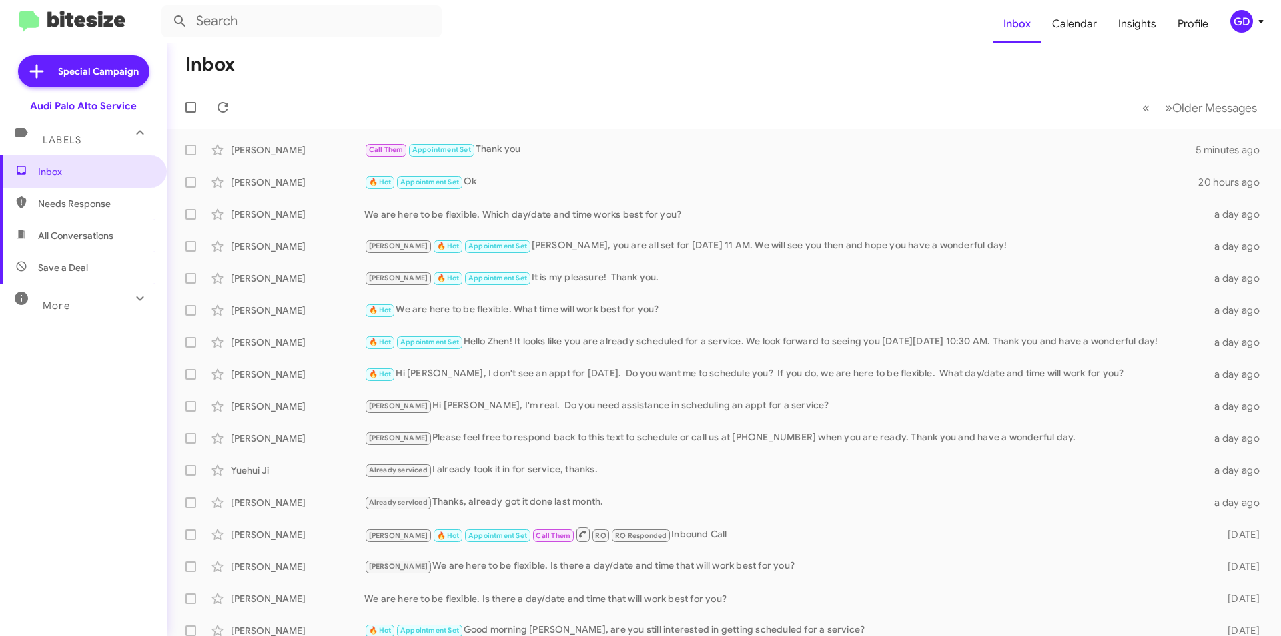
click at [1240, 21] on div "GD" at bounding box center [1241, 21] width 23 height 23
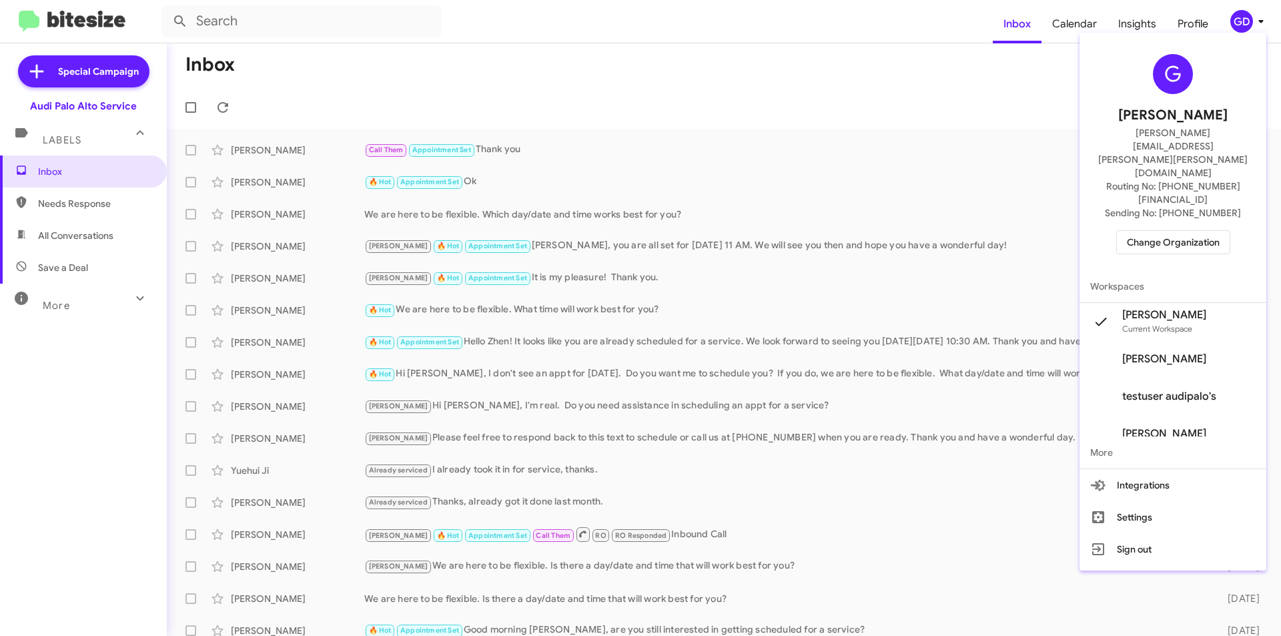
click at [1178, 231] on span "Change Organization" at bounding box center [1173, 242] width 93 height 23
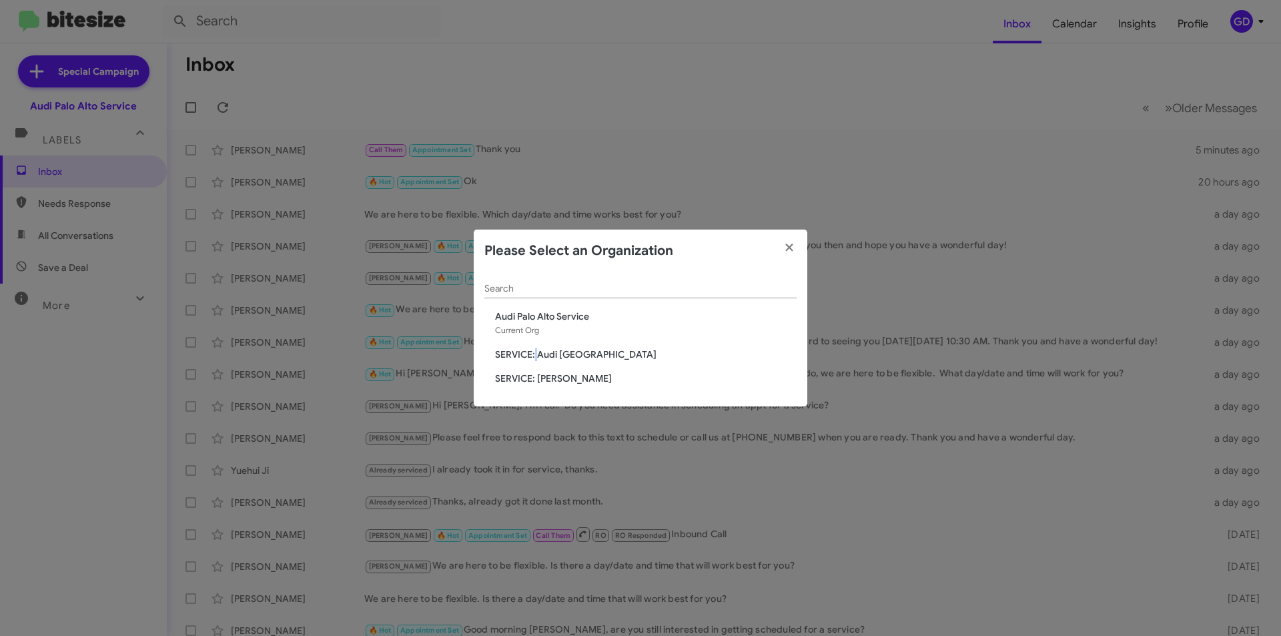
click at [536, 356] on span "SERVICE: Audi [GEOGRAPHIC_DATA]" at bounding box center [646, 354] width 302 height 13
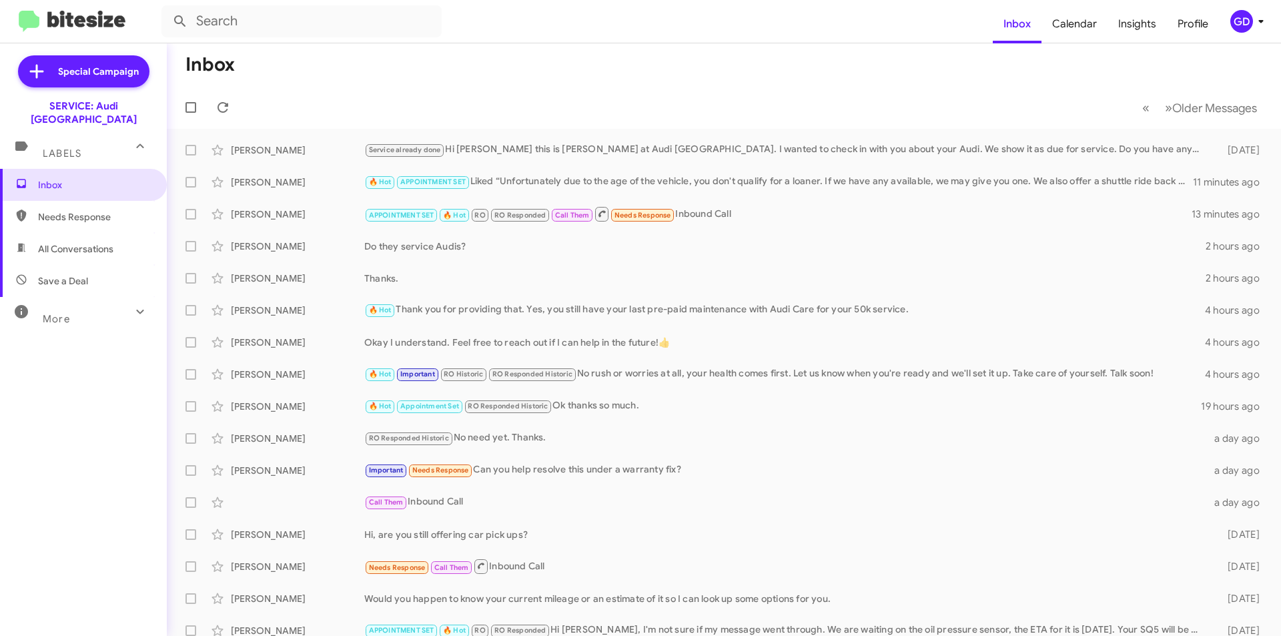
click at [68, 210] on span "Needs Response" at bounding box center [94, 216] width 113 height 13
type input "in:needs-response"
